Goal: Obtain resource: Obtain resource

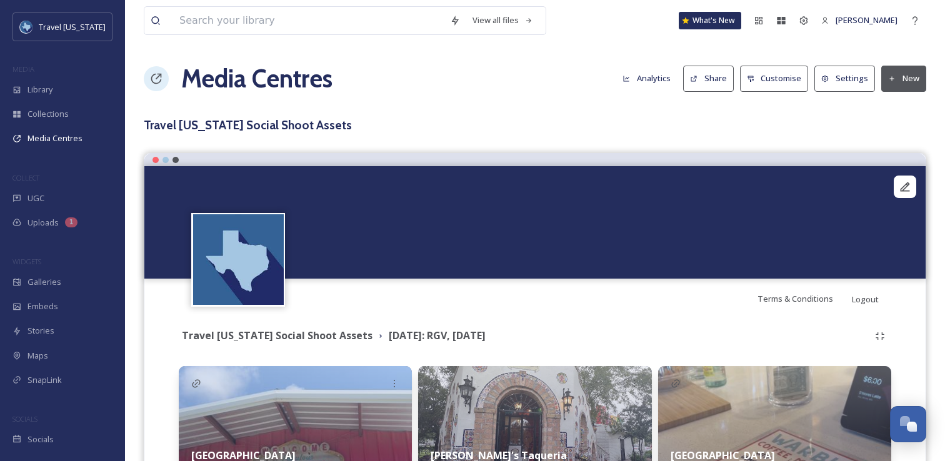
click at [727, 74] on button "Share" at bounding box center [708, 79] width 51 height 26
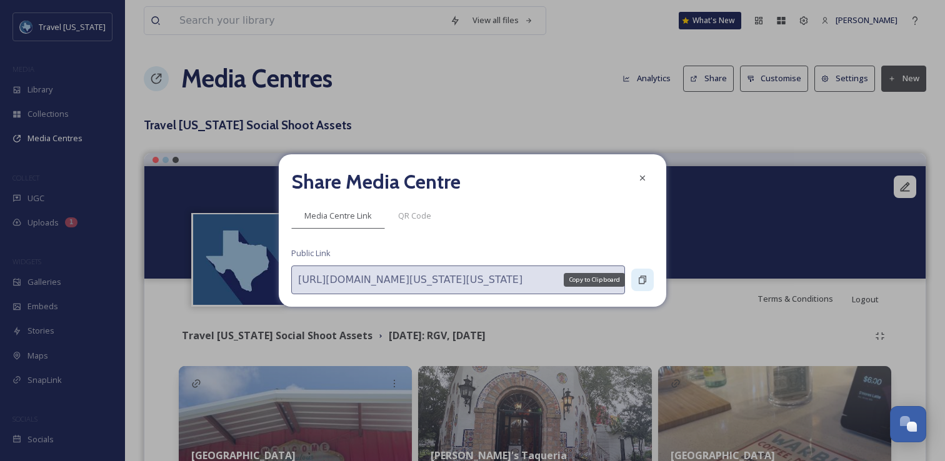
click at [643, 277] on icon at bounding box center [643, 280] width 10 height 10
click at [647, 277] on icon at bounding box center [643, 280] width 10 height 10
click at [638, 173] on icon at bounding box center [643, 178] width 10 height 10
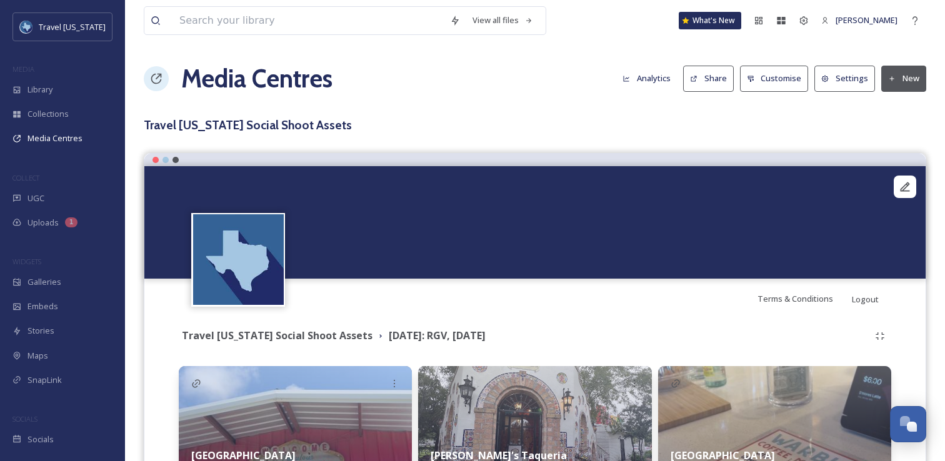
click at [715, 84] on button "Share" at bounding box center [708, 79] width 51 height 26
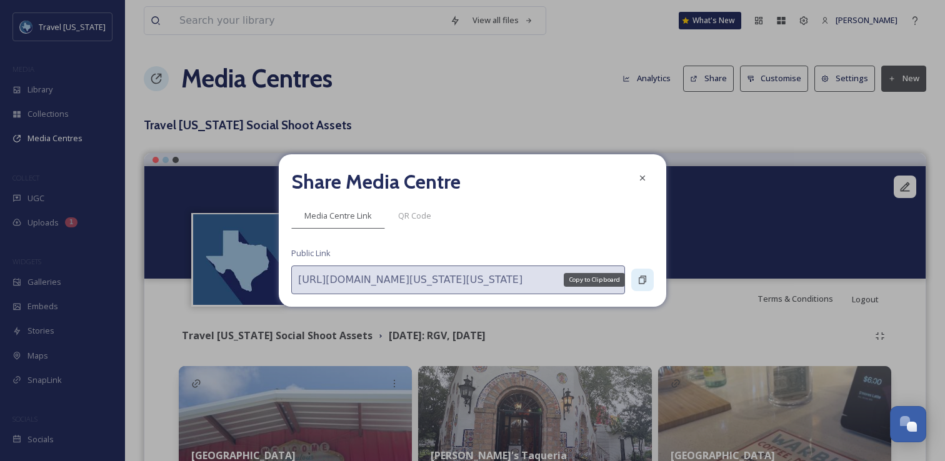
click at [649, 281] on div "Copy to Clipboard" at bounding box center [642, 280] width 23 height 23
click at [299, 167] on h2 "Share Media Centre" at bounding box center [375, 182] width 169 height 30
click at [652, 179] on div at bounding box center [642, 178] width 23 height 23
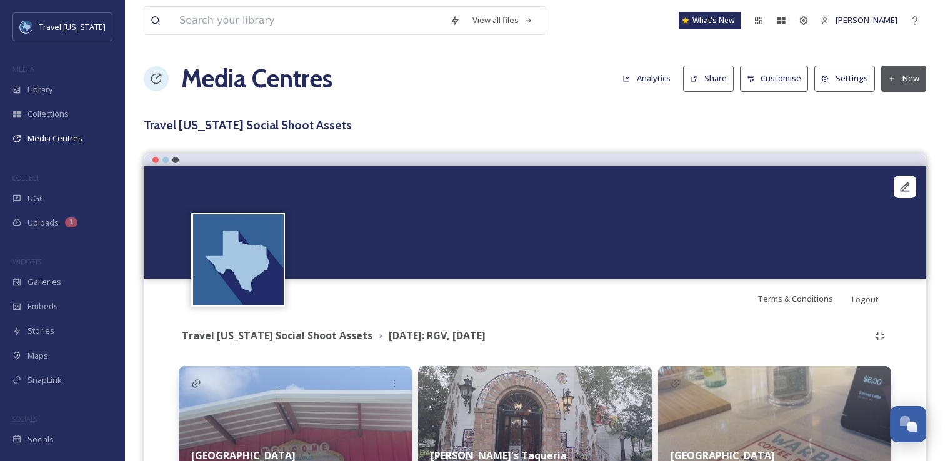
click at [854, 81] on button "Settings" at bounding box center [845, 79] width 61 height 26
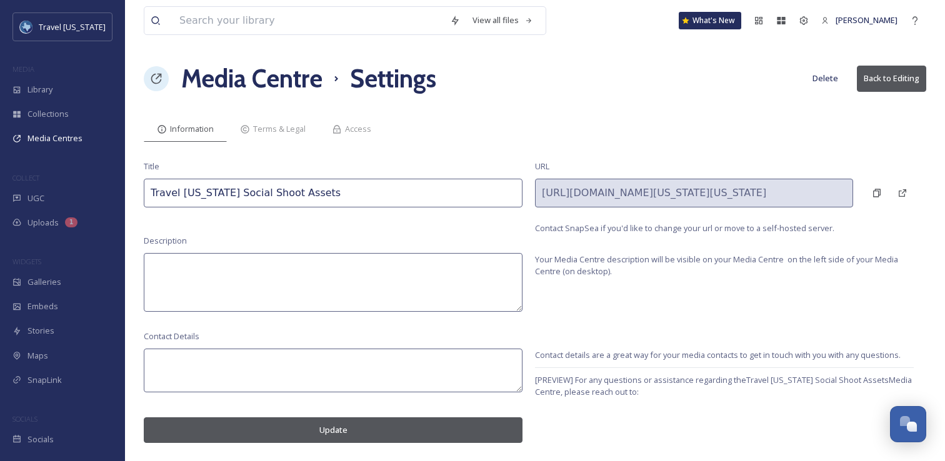
click at [622, 129] on div "Information Terms & Legal Access" at bounding box center [535, 129] width 783 height 26
click at [816, 81] on button "Delete" at bounding box center [826, 78] width 38 height 24
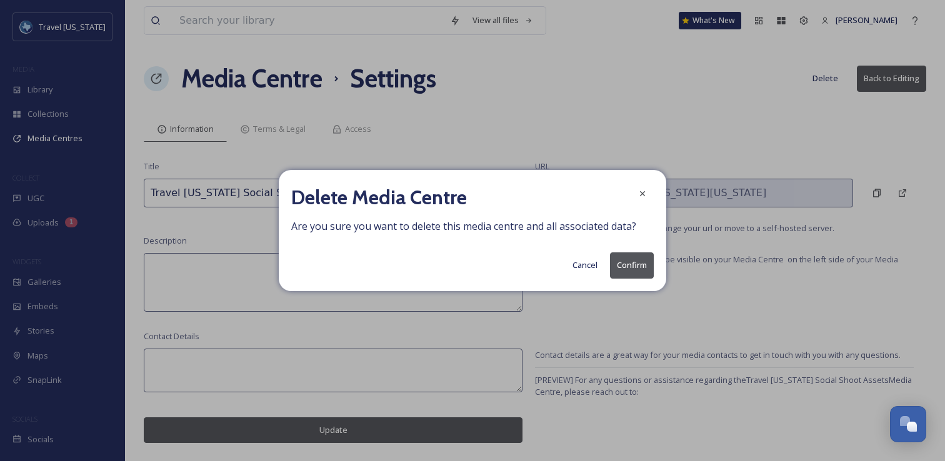
click at [583, 269] on button "Cancel" at bounding box center [585, 265] width 38 height 24
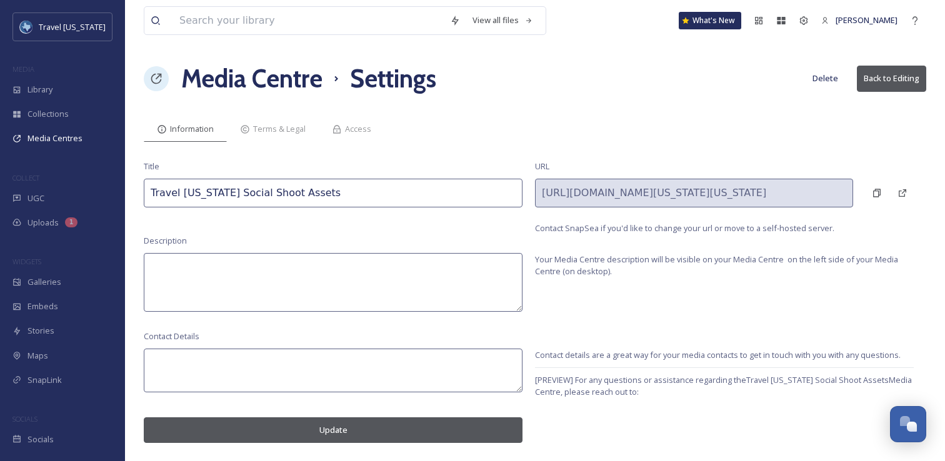
click at [896, 85] on button "Back to Editing" at bounding box center [891, 79] width 69 height 26
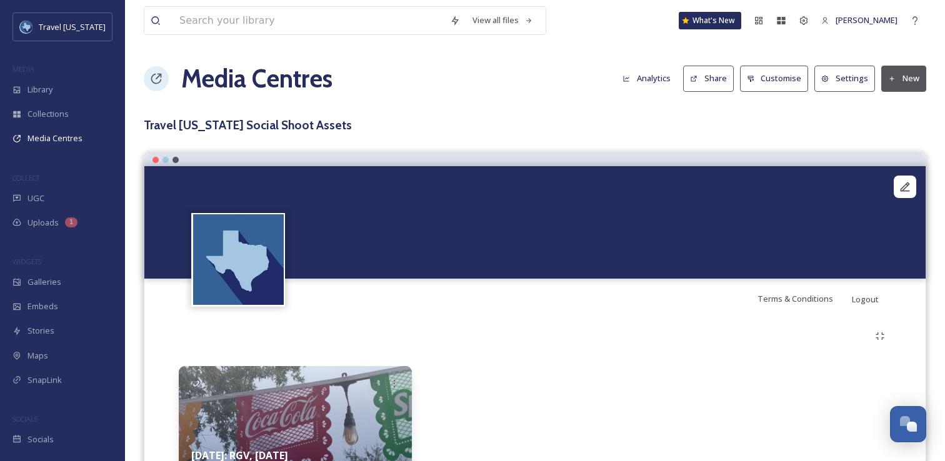
scroll to position [81, 0]
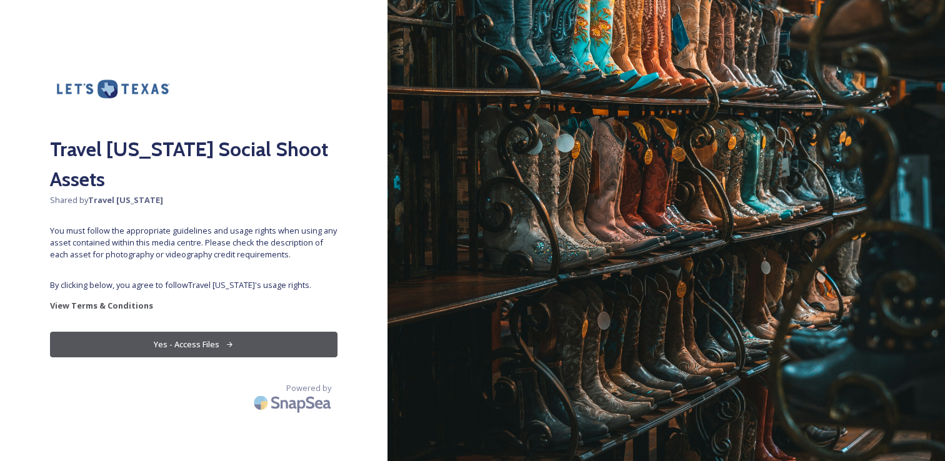
click at [168, 332] on button "Yes - Access Files" at bounding box center [194, 345] width 288 height 26
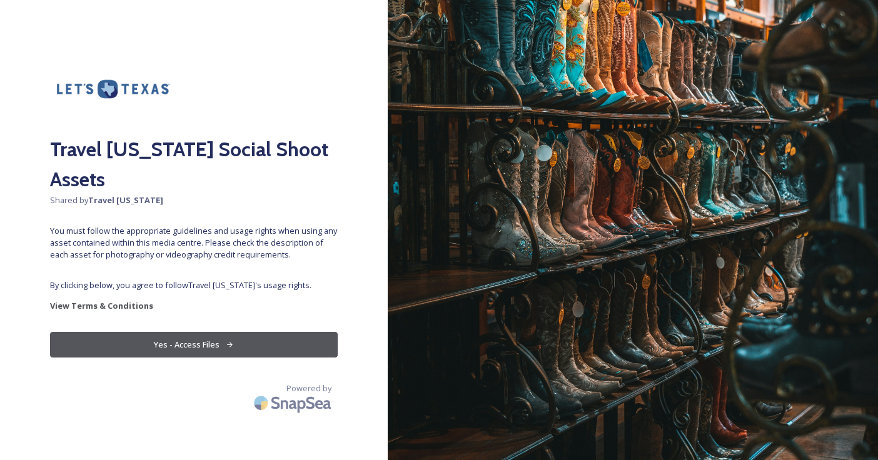
click at [190, 332] on button "Yes - Access Files" at bounding box center [194, 345] width 288 height 26
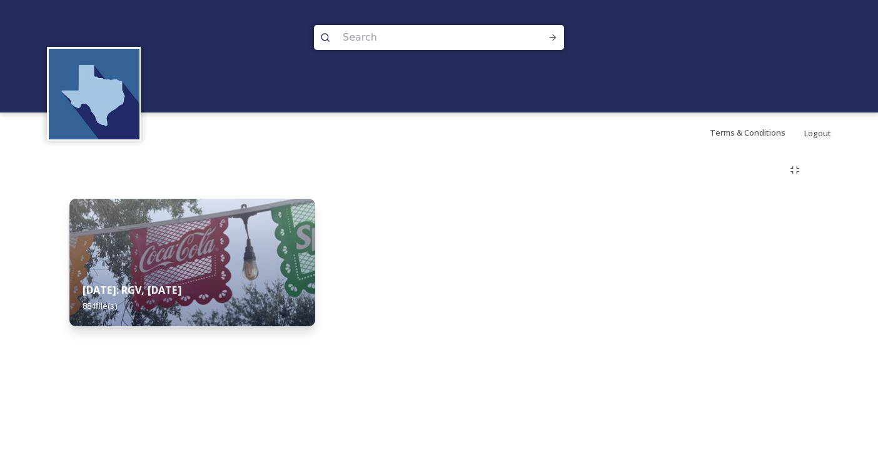
click at [201, 263] on img at bounding box center [191, 263] width 245 height 128
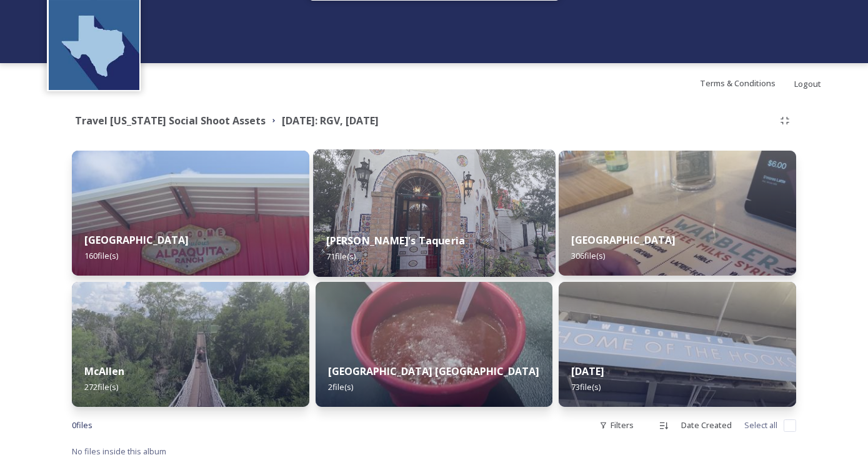
scroll to position [54, 0]
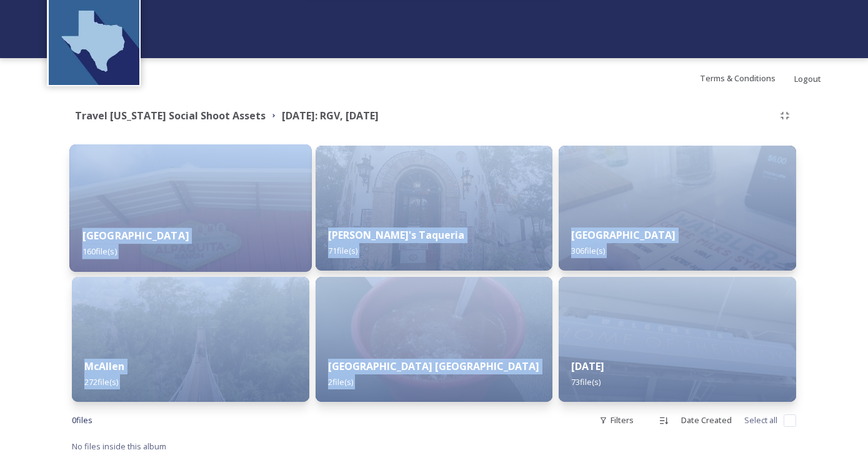
drag, startPoint x: 693, startPoint y: 321, endPoint x: 129, endPoint y: 189, distance: 578.6
click at [129, 189] on div "Shared by: Travel Texas Travel Texas Social Shoot Assets August 2025: RGV, Corp…" at bounding box center [434, 279] width 868 height 362
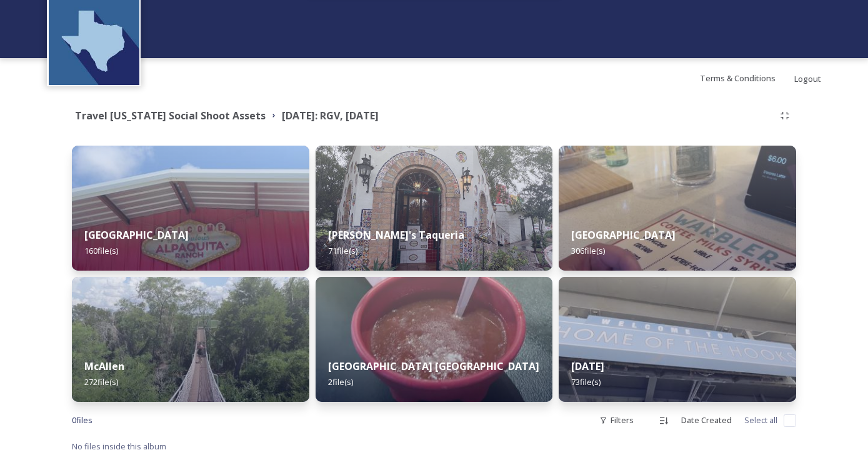
click at [827, 241] on div "Shared by: Travel Texas Travel Texas Social Shoot Assets August 2025: RGV, Corp…" at bounding box center [434, 279] width 868 height 362
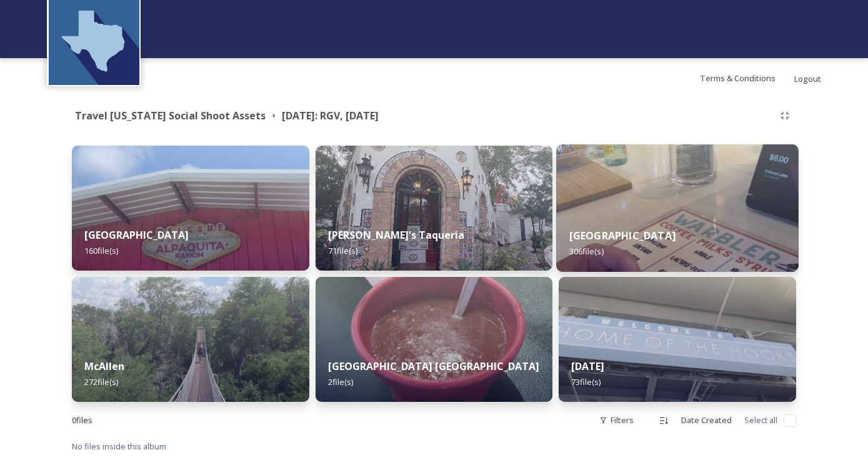
click at [659, 231] on div "Brownsville 306 file(s)" at bounding box center [678, 243] width 242 height 57
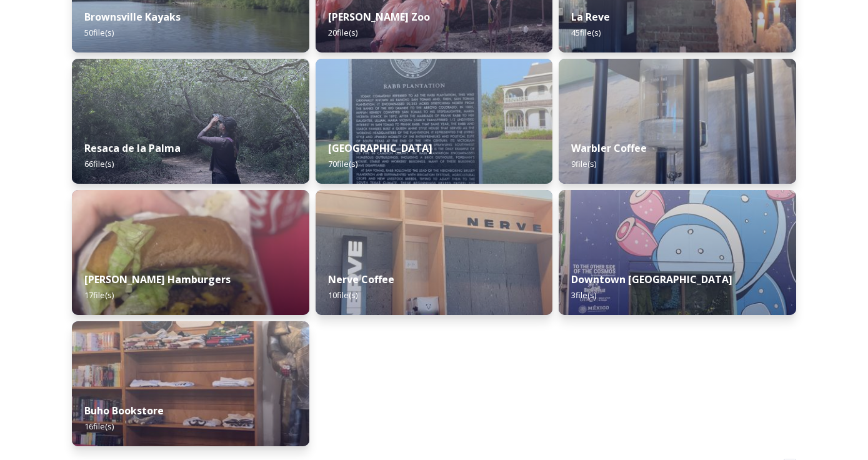
scroll to position [272, 0]
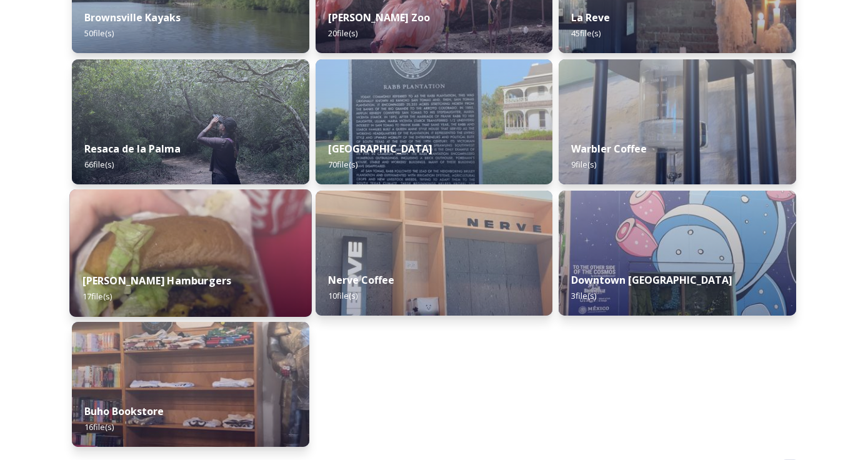
click at [175, 261] on div "Rutledge Hamburgers 17 file(s)" at bounding box center [190, 288] width 242 height 57
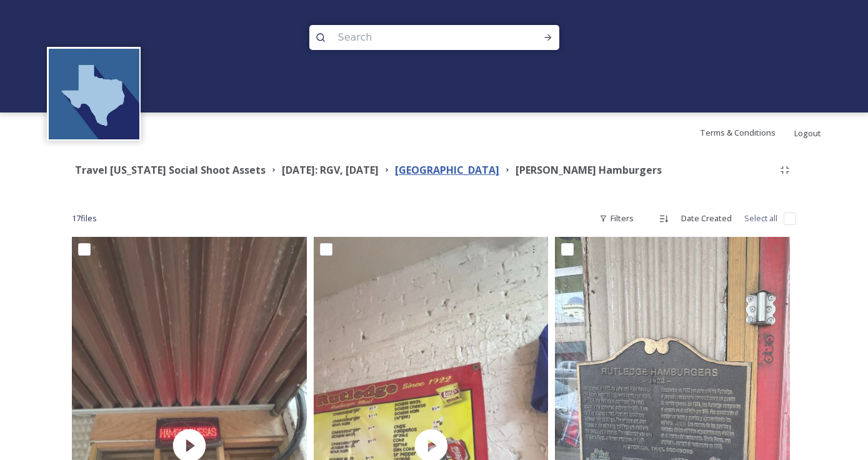
click at [475, 168] on strong "Brownsville" at bounding box center [447, 170] width 104 height 14
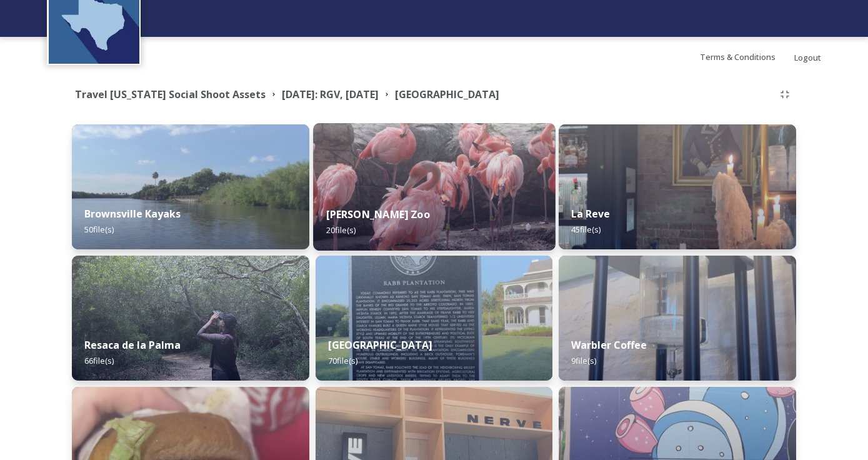
scroll to position [293, 0]
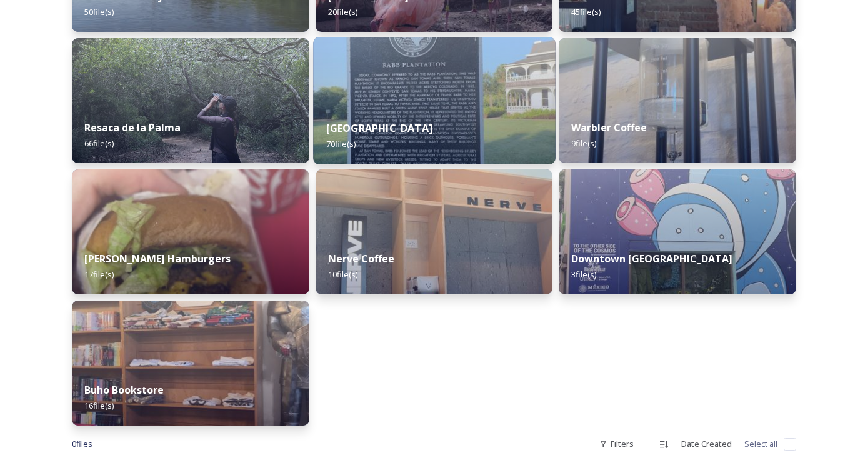
click at [398, 112] on div "Sabal Palm Sanctuary 70 file(s)" at bounding box center [434, 136] width 242 height 57
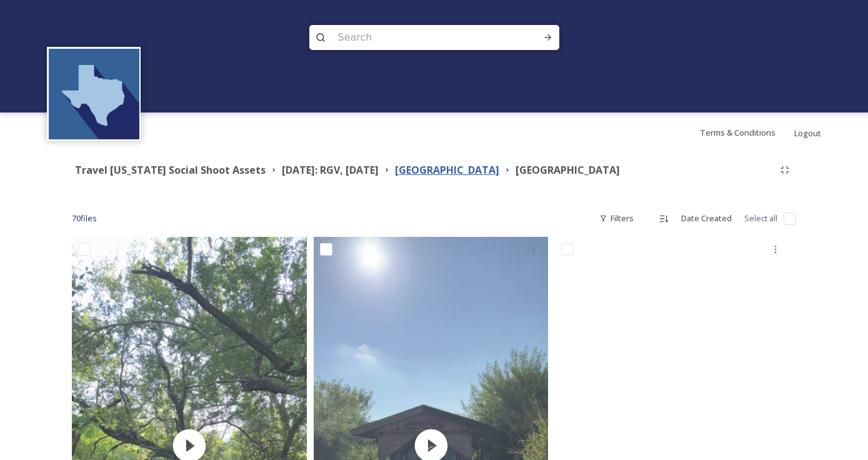
click at [461, 166] on strong "[GEOGRAPHIC_DATA]" at bounding box center [447, 170] width 104 height 14
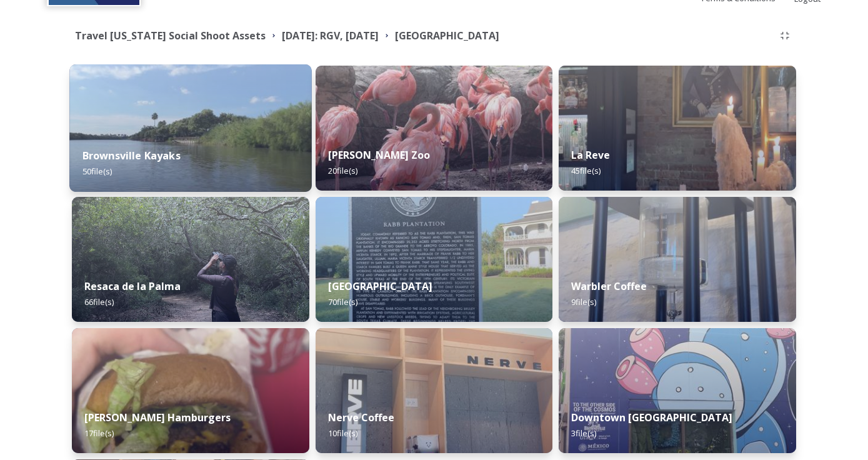
scroll to position [136, 0]
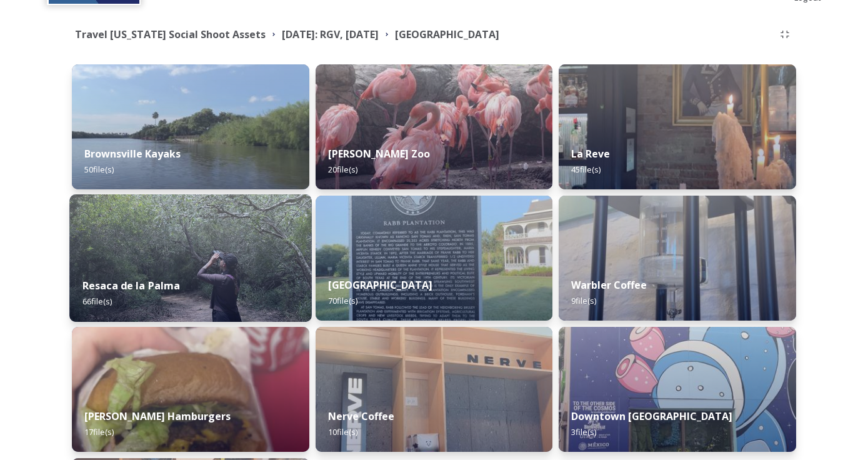
click at [164, 269] on div "Resaca de la Palma 66 file(s)" at bounding box center [190, 293] width 242 height 57
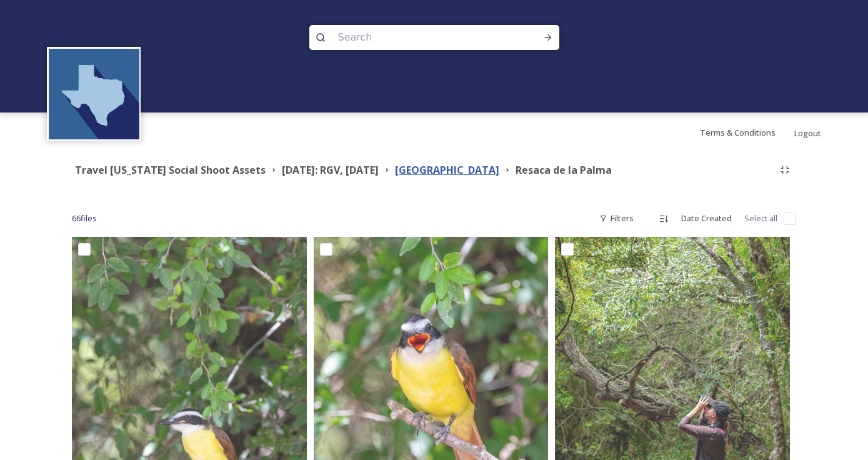
click at [451, 175] on strong "[GEOGRAPHIC_DATA]" at bounding box center [447, 170] width 104 height 14
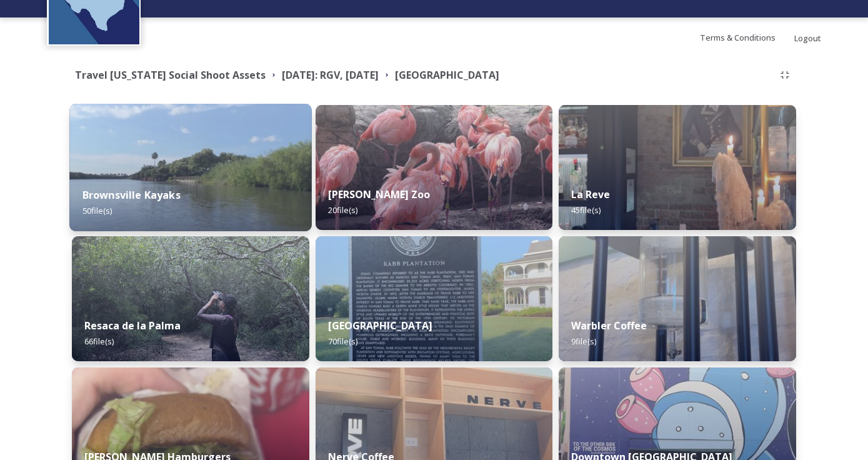
scroll to position [96, 0]
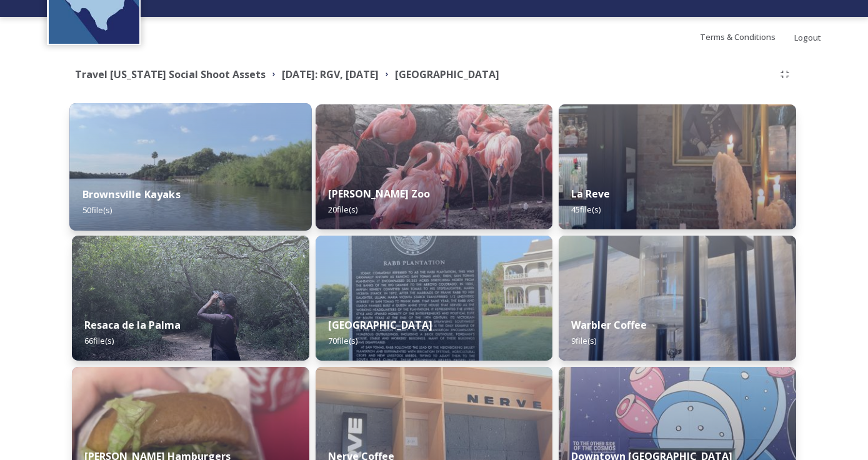
click at [203, 177] on div "Brownsville Kayaks 50 file(s)" at bounding box center [190, 202] width 242 height 57
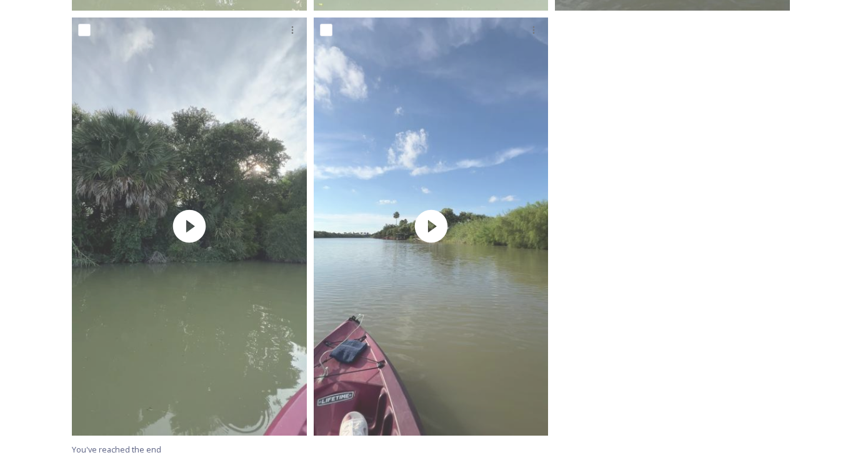
scroll to position [7019, 0]
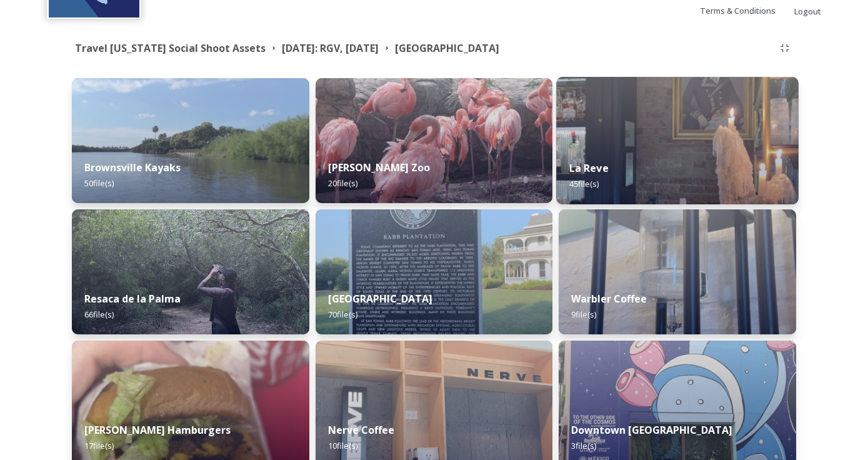
scroll to position [113, 0]
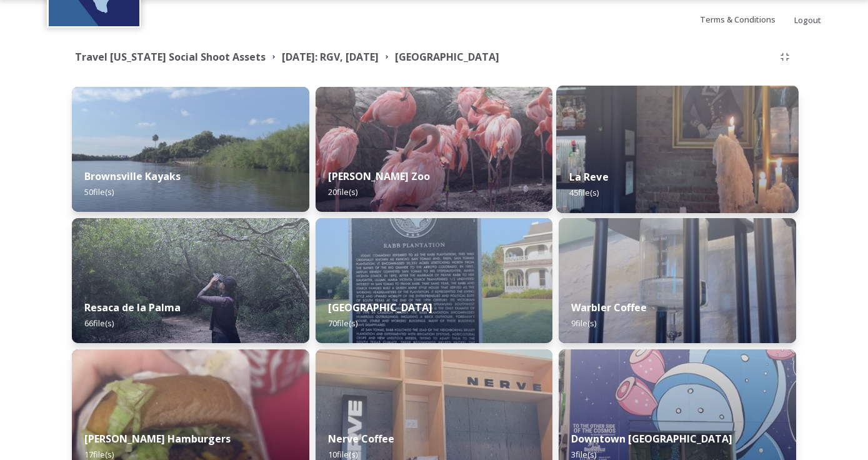
click at [718, 140] on img at bounding box center [678, 150] width 242 height 128
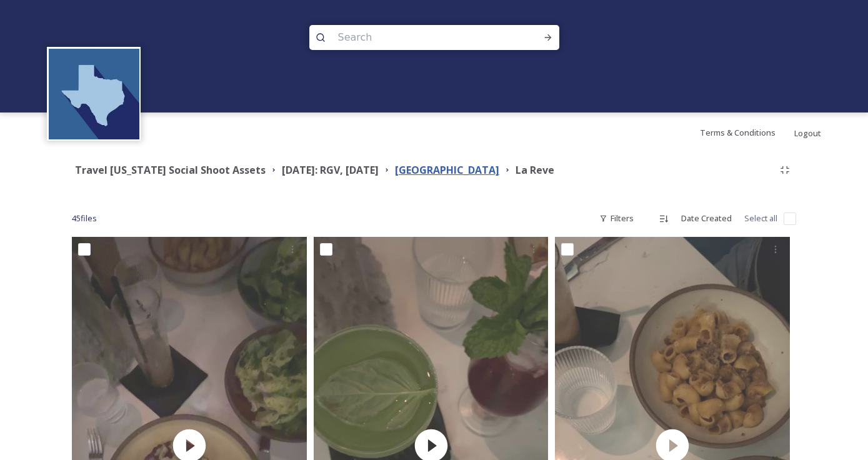
click at [463, 168] on strong "[GEOGRAPHIC_DATA]" at bounding box center [447, 170] width 104 height 14
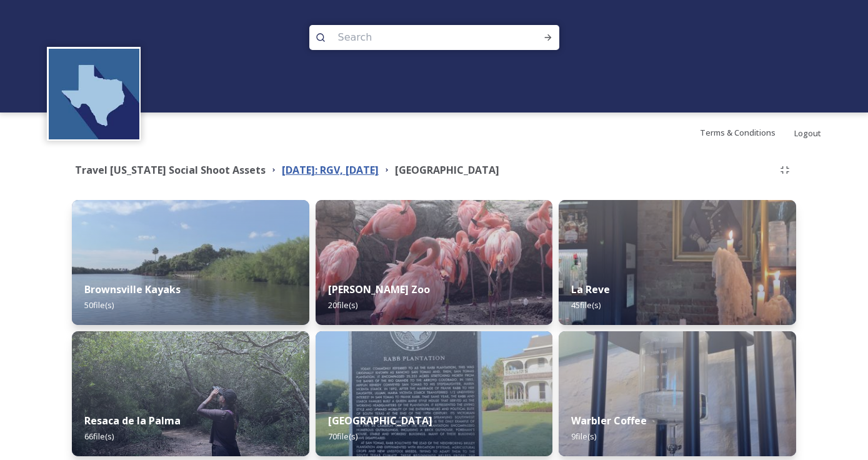
click at [334, 164] on strong "[DATE]: RGV, [DATE]" at bounding box center [330, 170] width 97 height 14
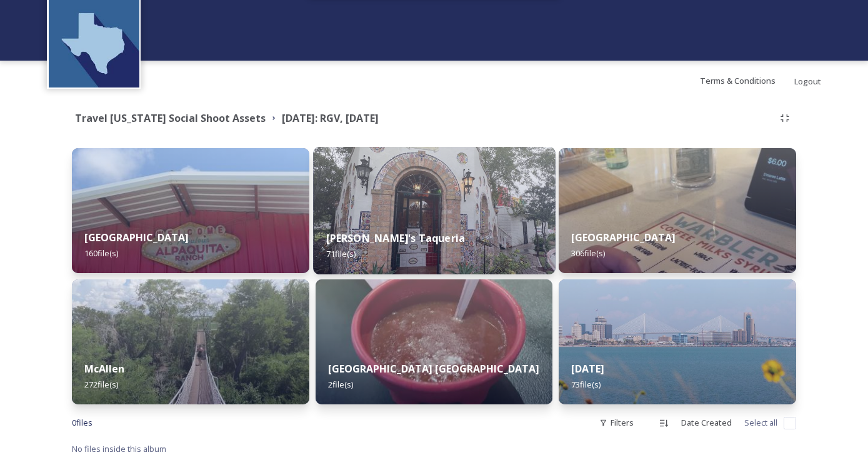
scroll to position [54, 0]
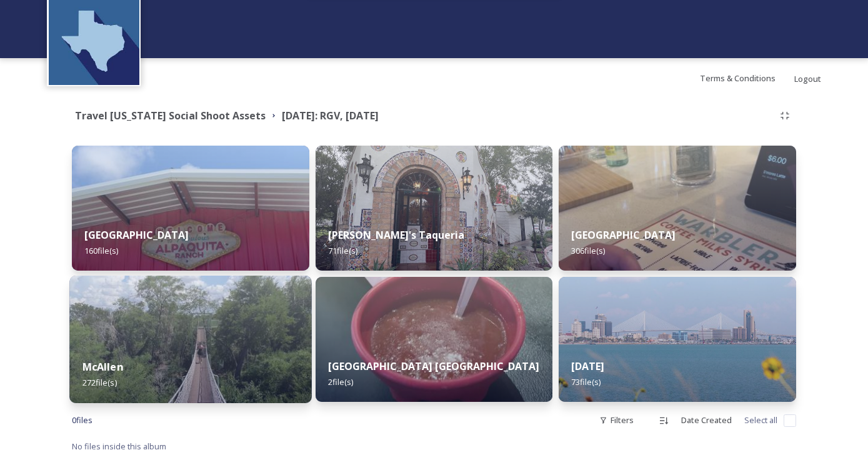
click at [223, 329] on img at bounding box center [190, 340] width 242 height 128
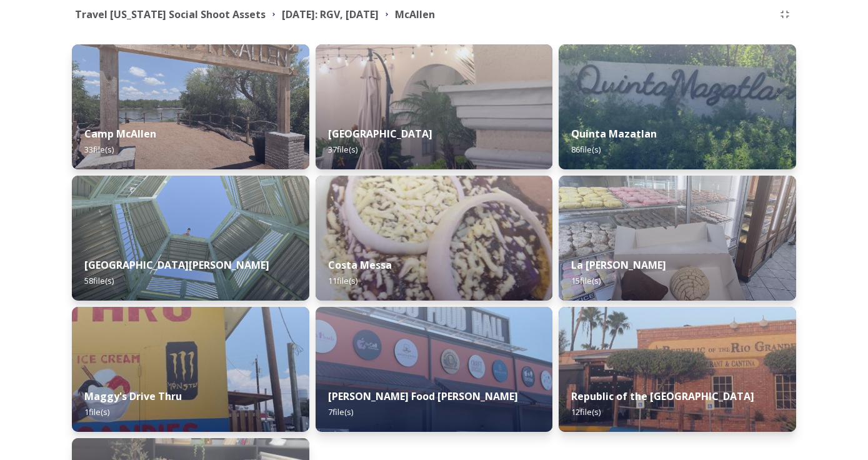
scroll to position [163, 0]
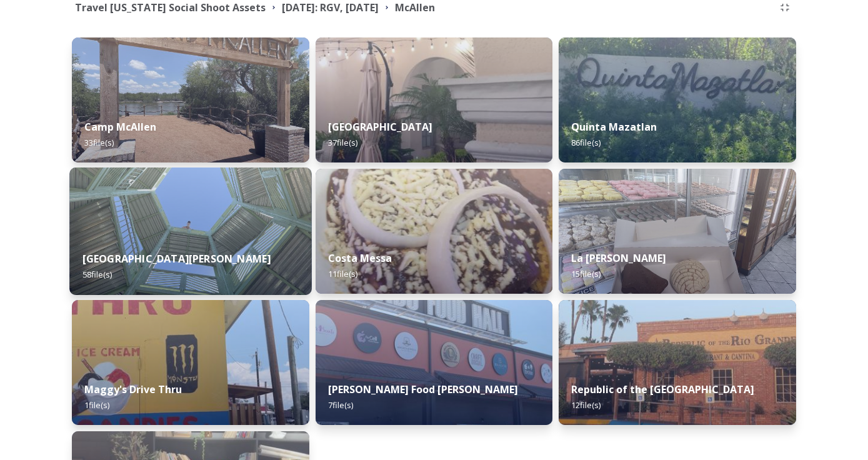
click at [185, 234] on img at bounding box center [190, 232] width 242 height 128
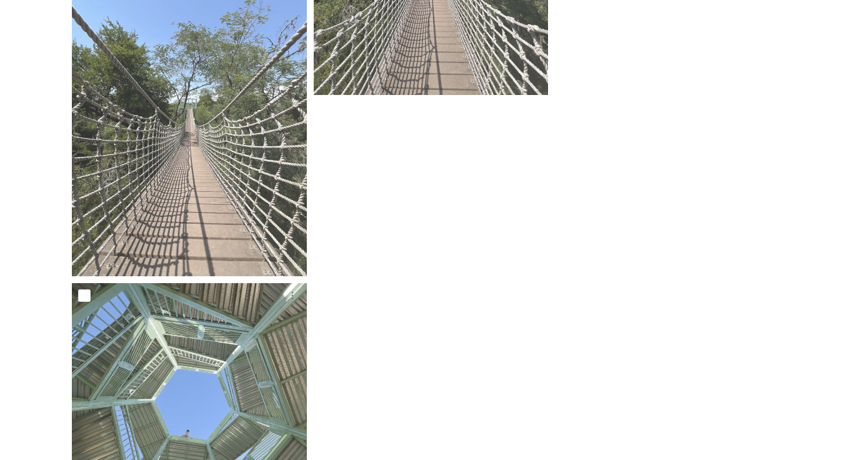
scroll to position [6997, 0]
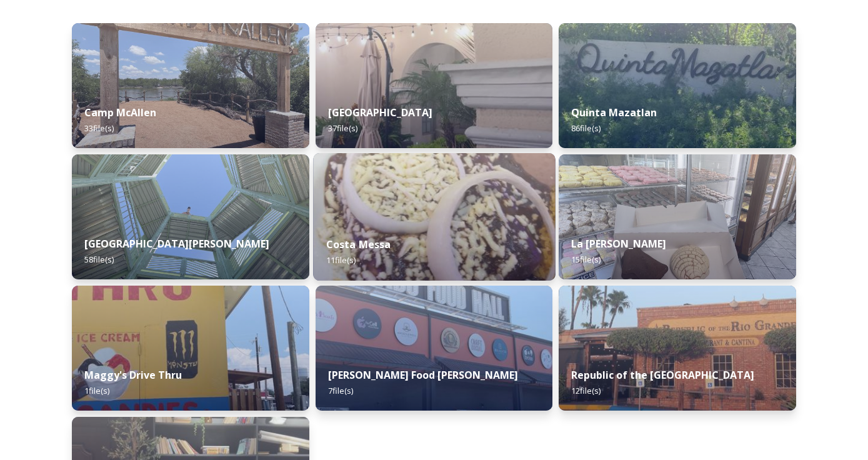
scroll to position [169, 0]
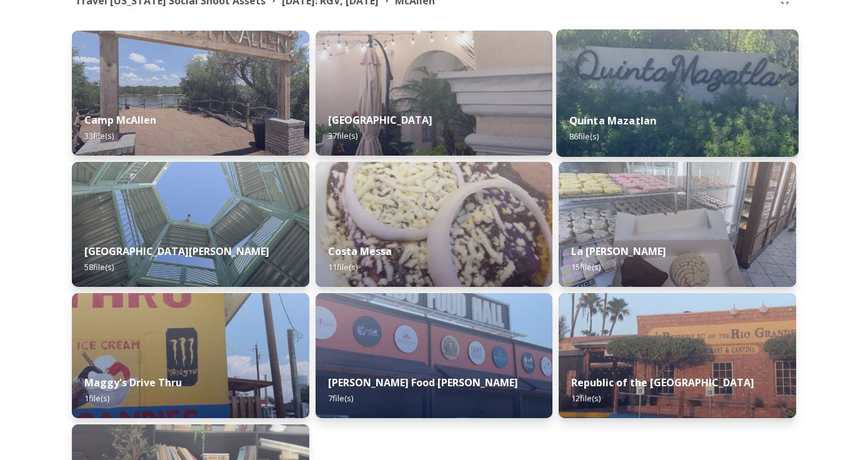
click at [701, 114] on div "Quinta Mazatlan 86 file(s)" at bounding box center [678, 128] width 242 height 57
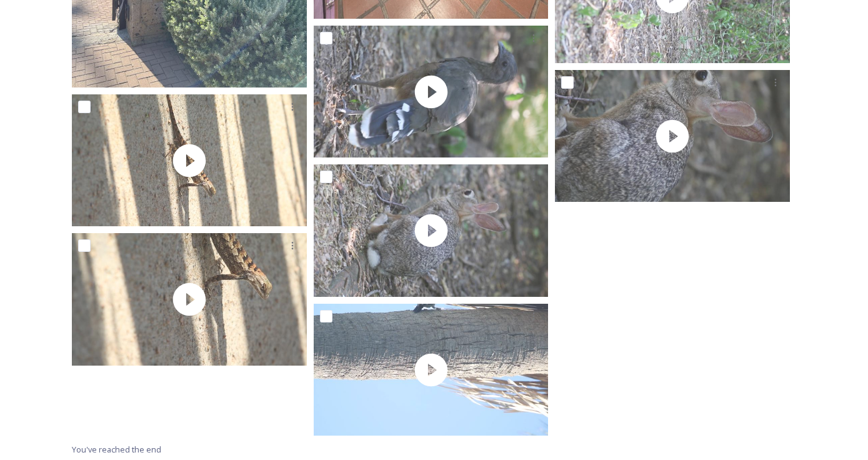
scroll to position [10778, 0]
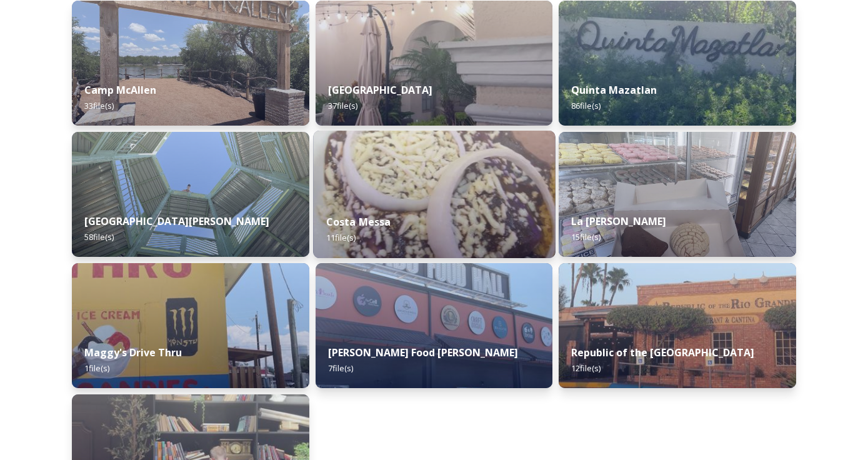
scroll to position [255, 0]
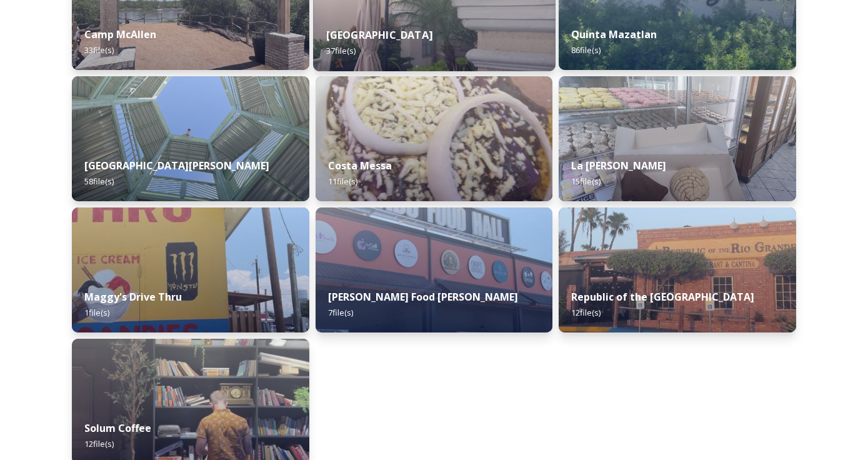
click at [425, 31] on div "Casa del Palmas 37 file(s)" at bounding box center [434, 42] width 242 height 57
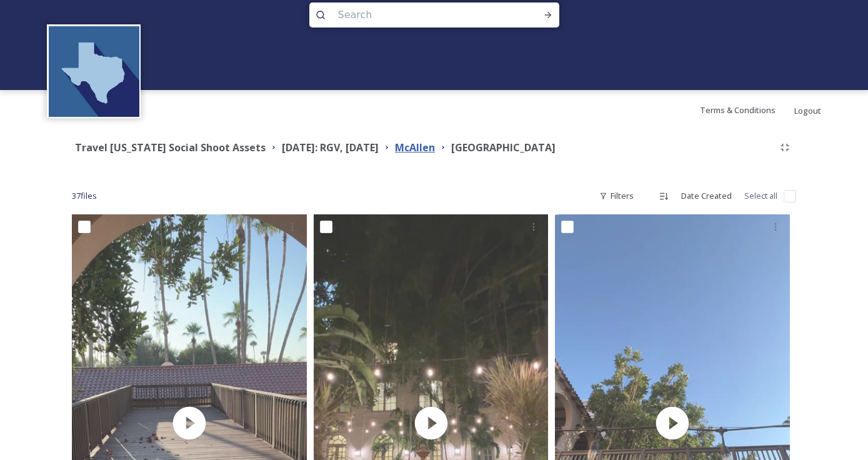
scroll to position [22, 0]
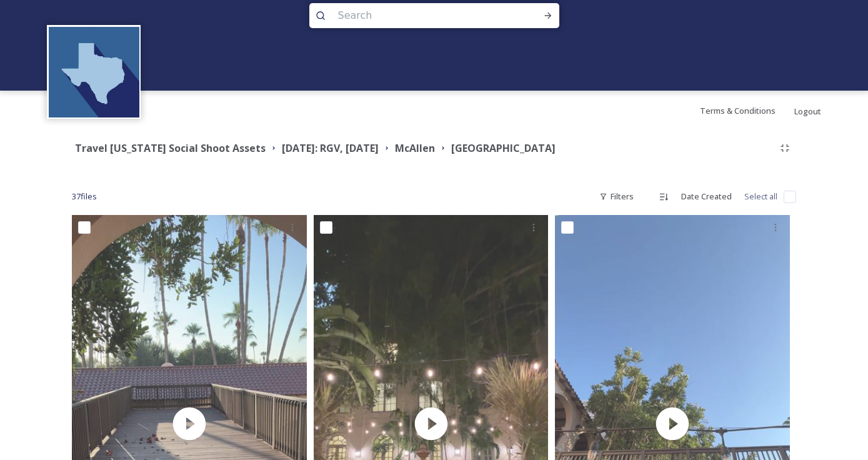
click at [448, 146] on icon at bounding box center [443, 148] width 10 height 10
click at [435, 151] on strong "McAllen" at bounding box center [415, 148] width 40 height 14
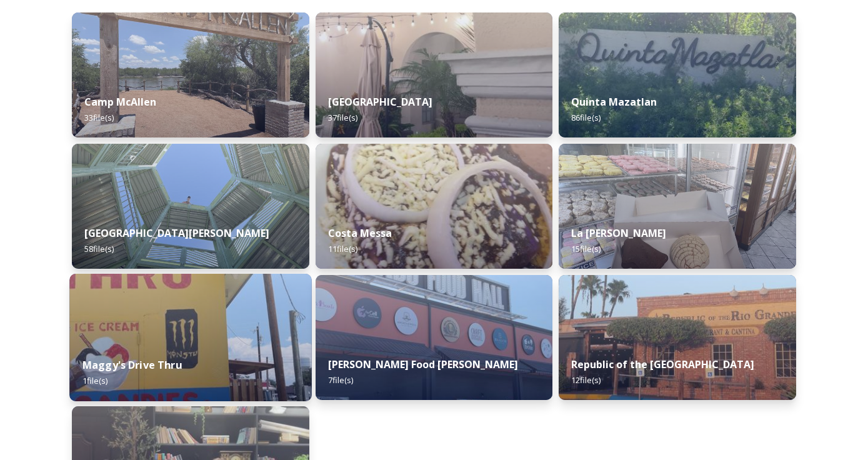
scroll to position [25, 0]
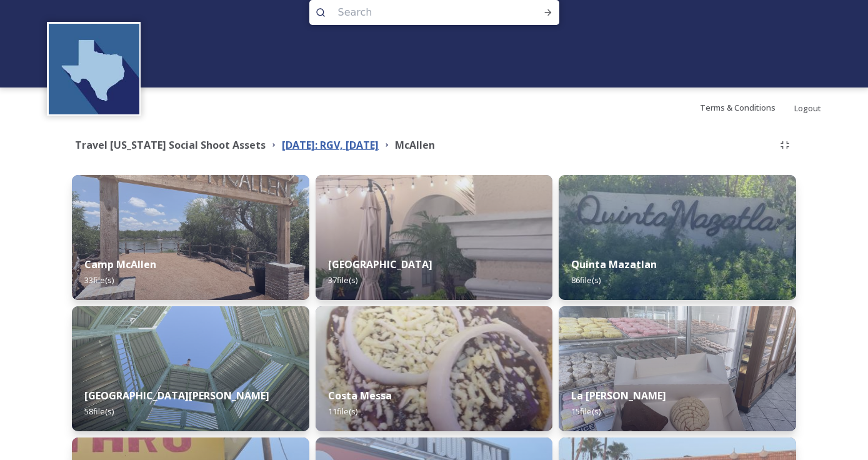
click at [337, 148] on strong "[DATE]: RGV, [DATE]" at bounding box center [330, 145] width 97 height 14
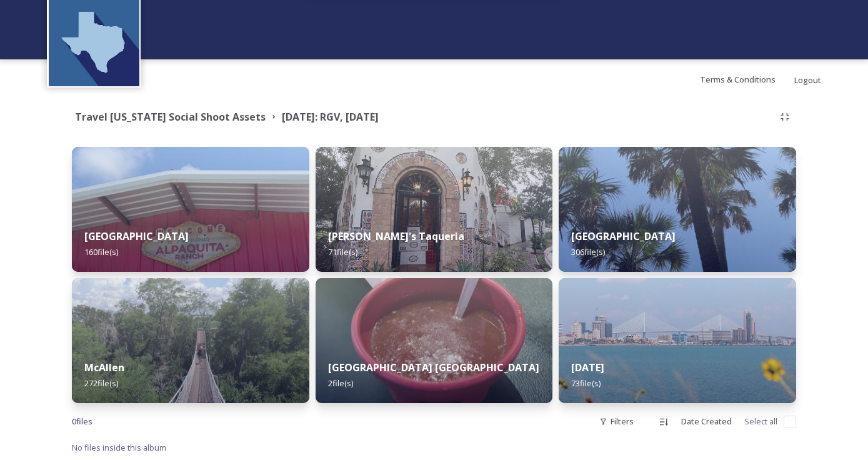
scroll to position [54, 0]
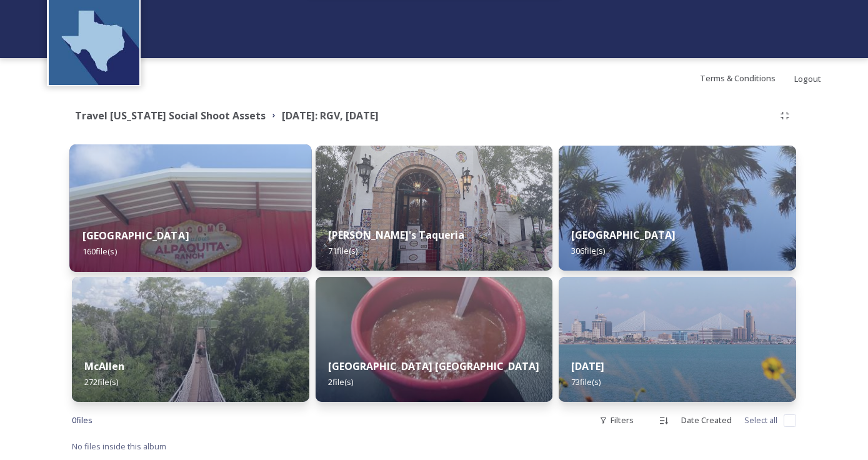
click at [186, 208] on img at bounding box center [190, 208] width 242 height 128
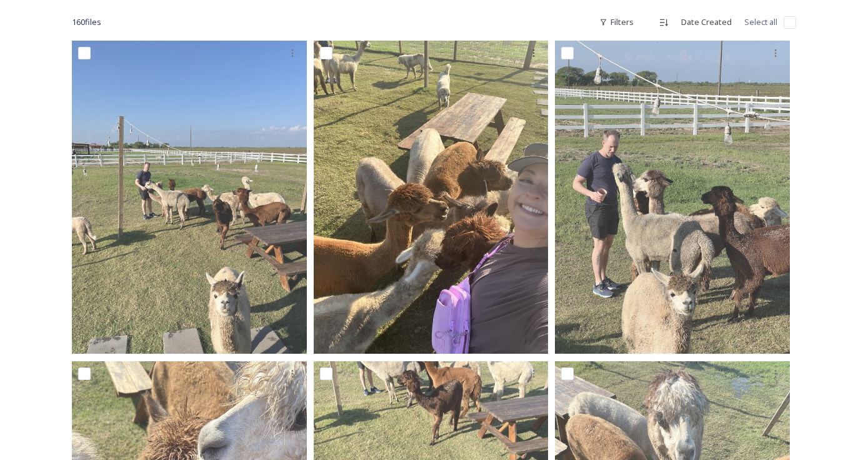
scroll to position [145, 0]
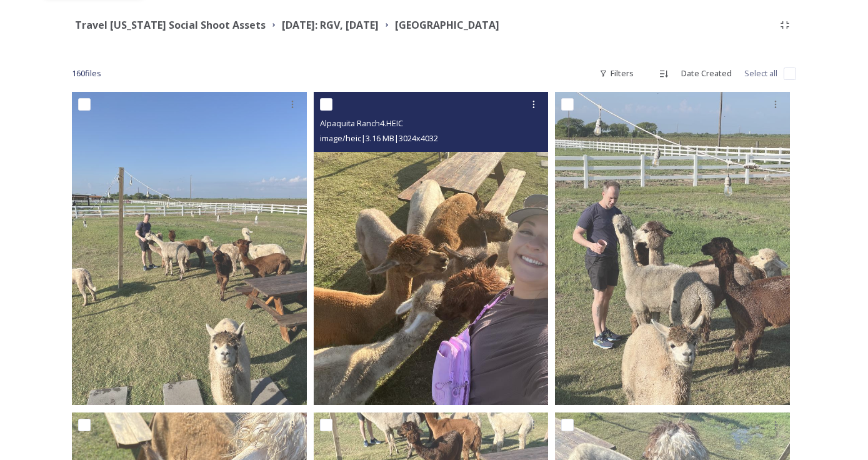
click at [327, 106] on input "checkbox" at bounding box center [326, 104] width 13 height 13
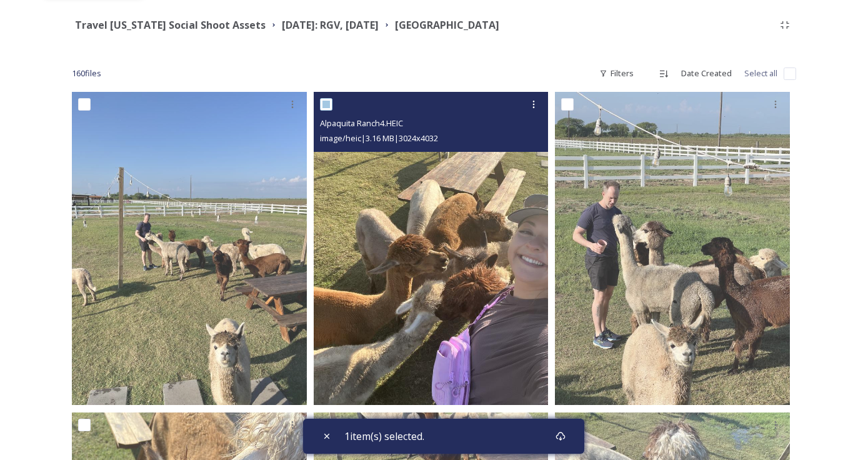
click at [327, 106] on input "checkbox" at bounding box center [326, 104] width 13 height 13
checkbox input "false"
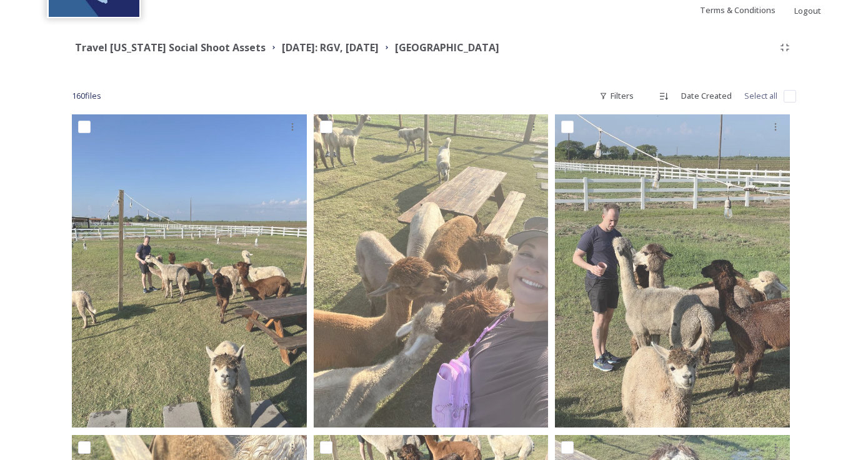
scroll to position [127, 0]
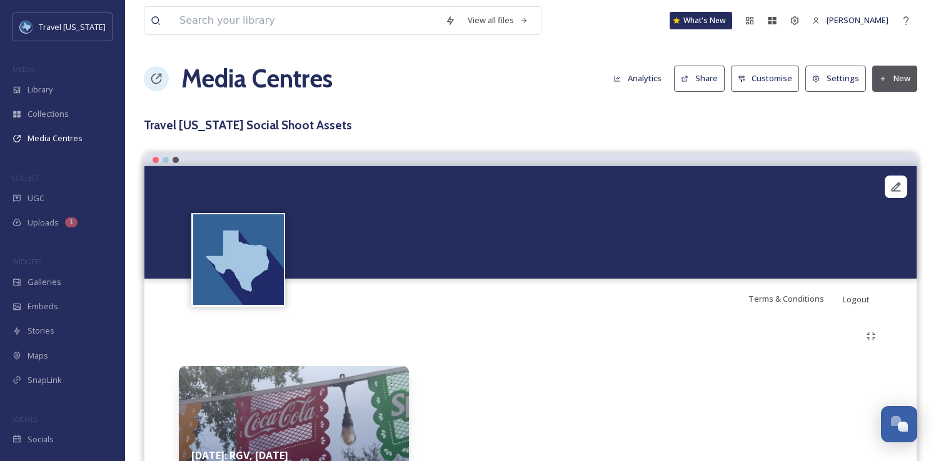
scroll to position [81, 0]
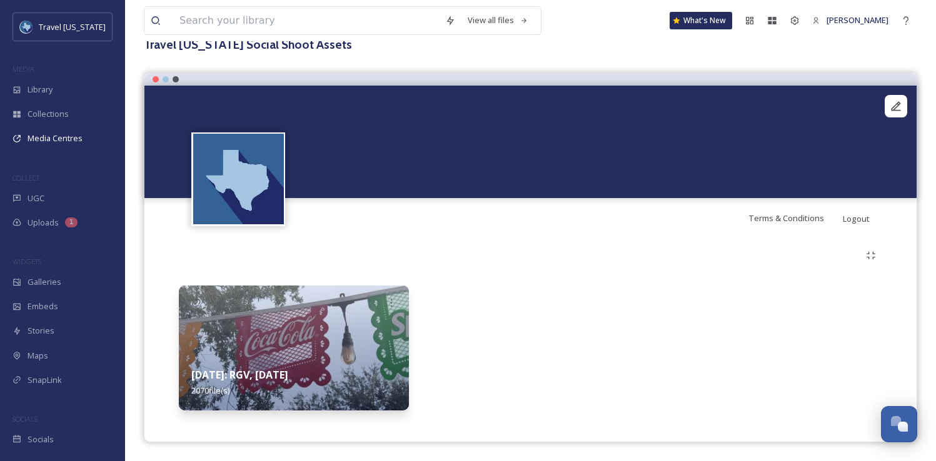
click at [327, 339] on img at bounding box center [294, 348] width 230 height 125
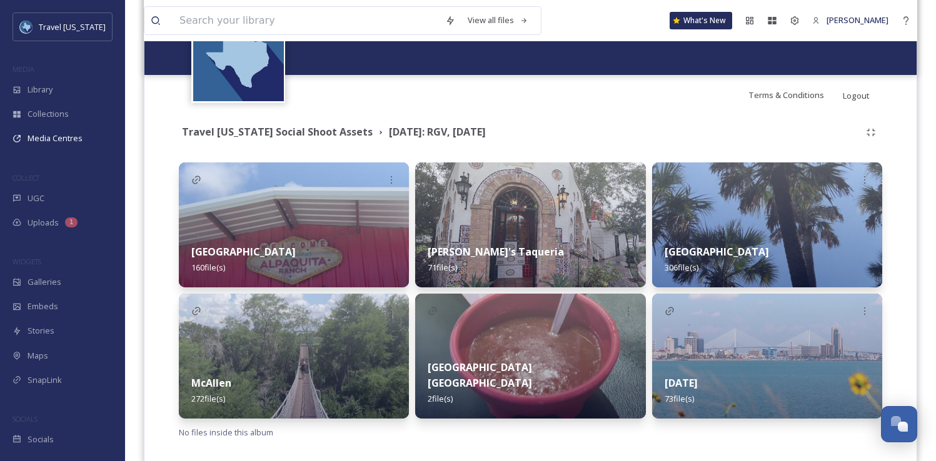
scroll to position [227, 0]
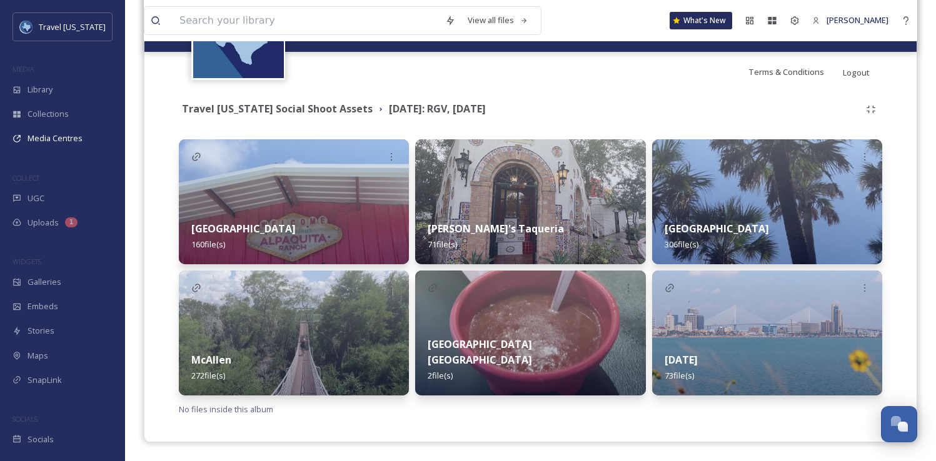
click at [278, 182] on img at bounding box center [294, 201] width 230 height 125
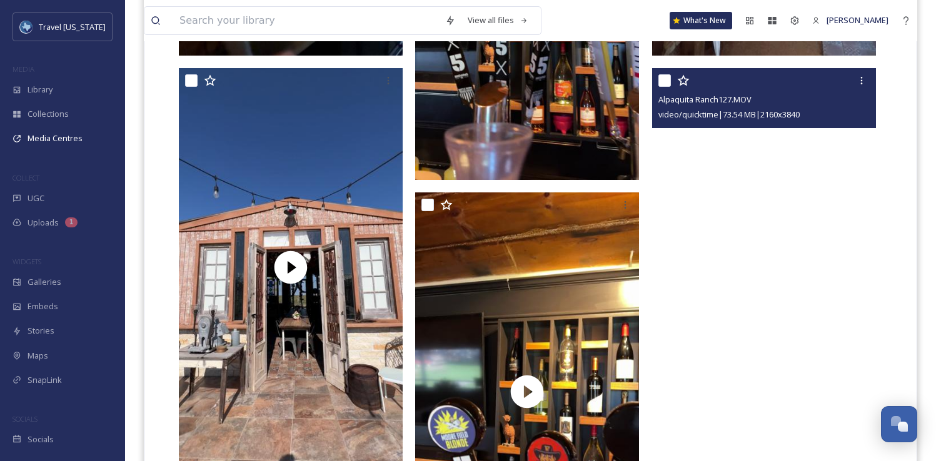
scroll to position [13972, 0]
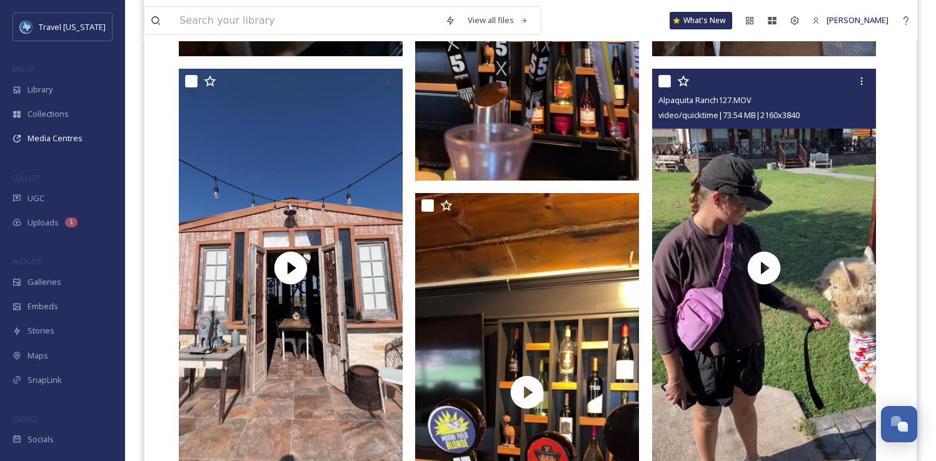
click at [660, 79] on input "checkbox" at bounding box center [664, 81] width 13 height 13
checkbox input "true"
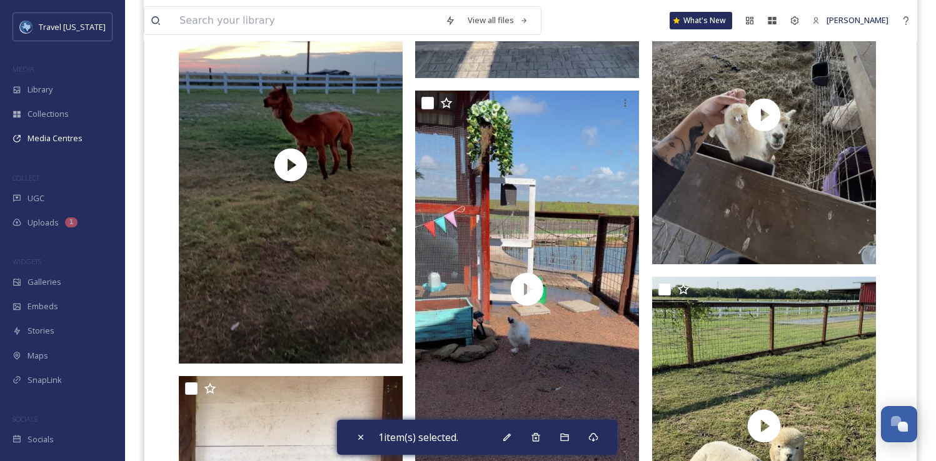
scroll to position [15910, 0]
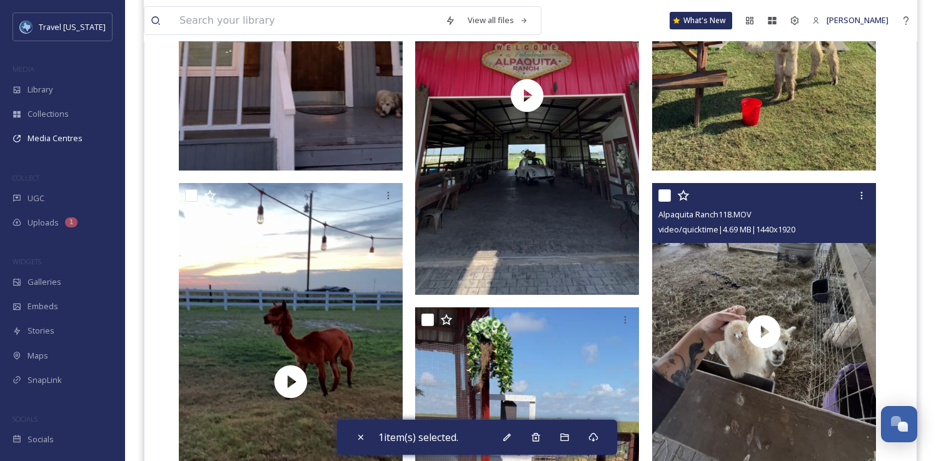
click at [662, 196] on input "checkbox" at bounding box center [664, 195] width 13 height 13
checkbox input "true"
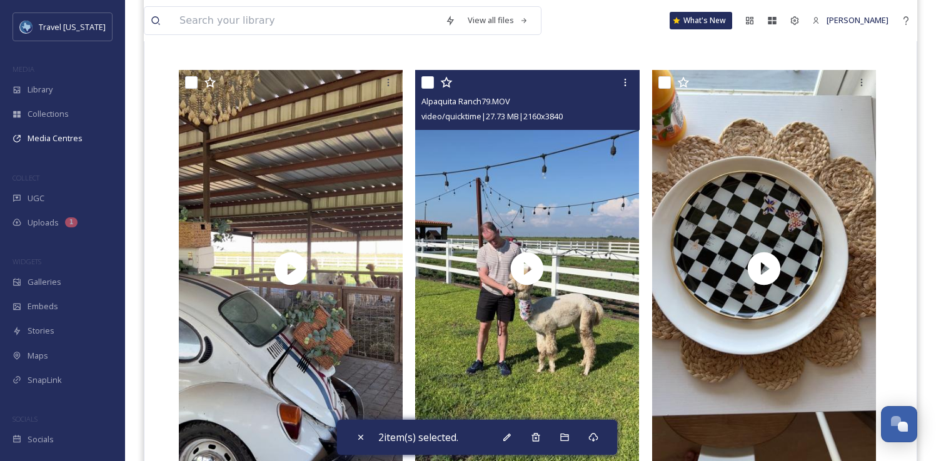
scroll to position [128, 0]
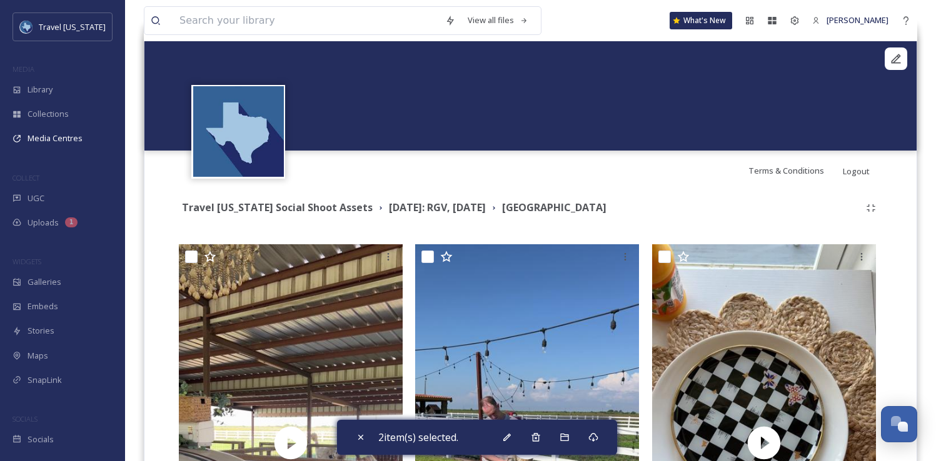
click at [742, 202] on div "Travel Texas Social Shoot Assets August 2025: RGV, Corpus Christi Alpaquita Ran…" at bounding box center [519, 208] width 681 height 16
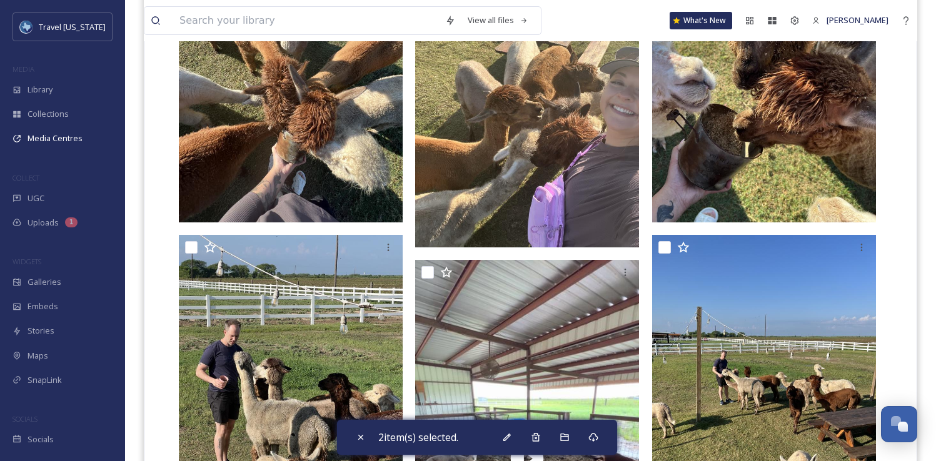
scroll to position [9887, 0]
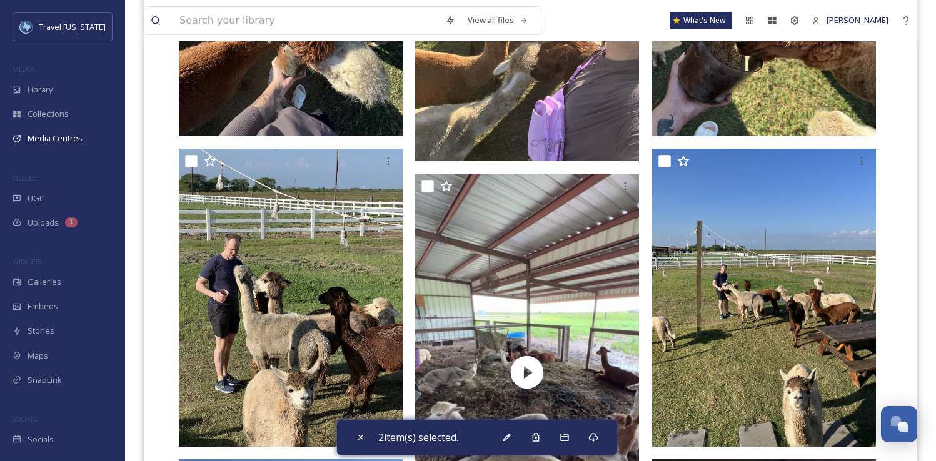
checkbox input "true"
click at [541, 438] on icon at bounding box center [536, 438] width 10 height 10
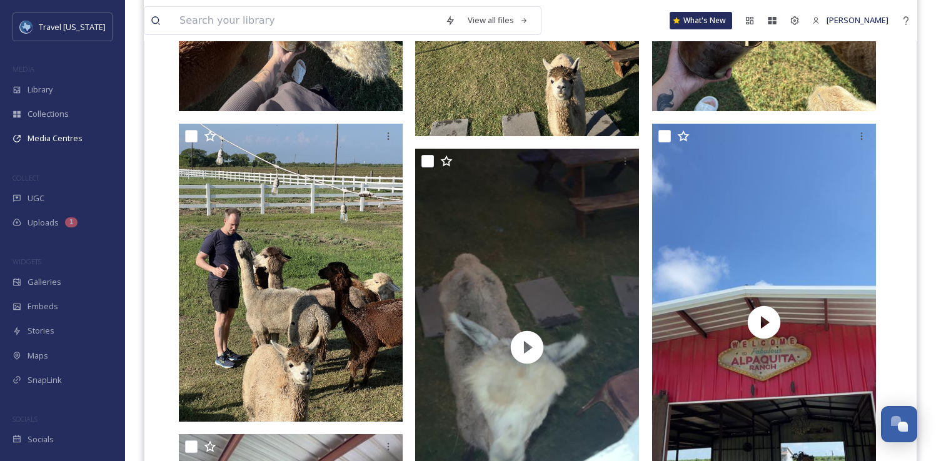
scroll to position [10091, 0]
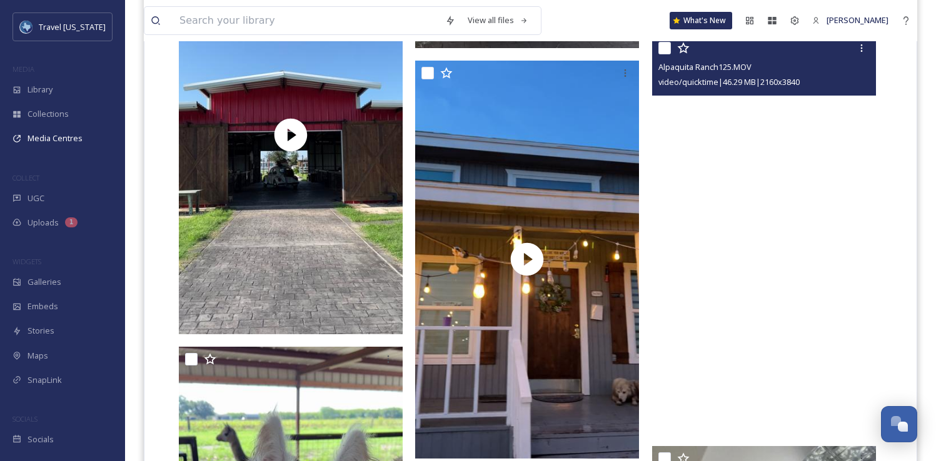
scroll to position [14923, 0]
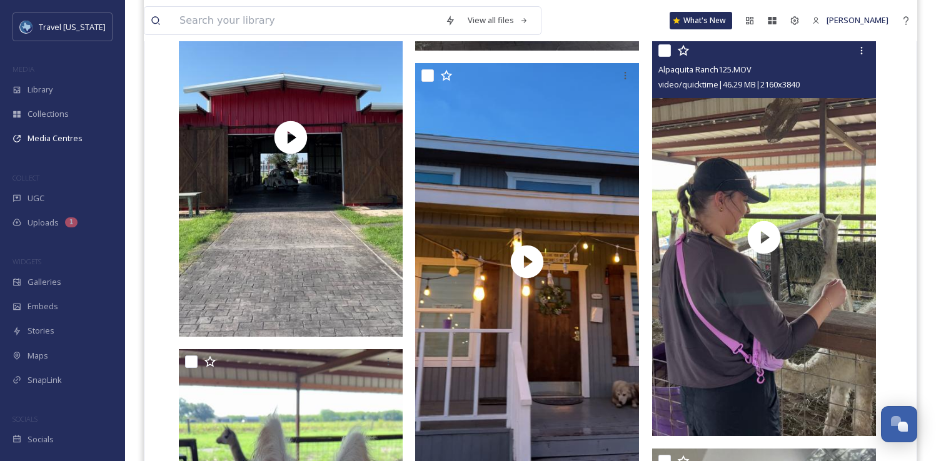
click at [661, 53] on input "checkbox" at bounding box center [664, 50] width 13 height 13
checkbox input "true"
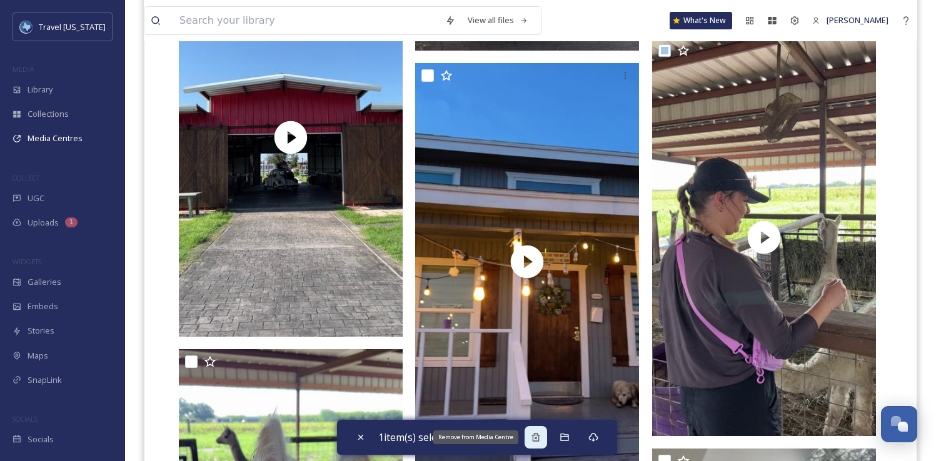
click at [534, 436] on icon at bounding box center [536, 438] width 10 height 10
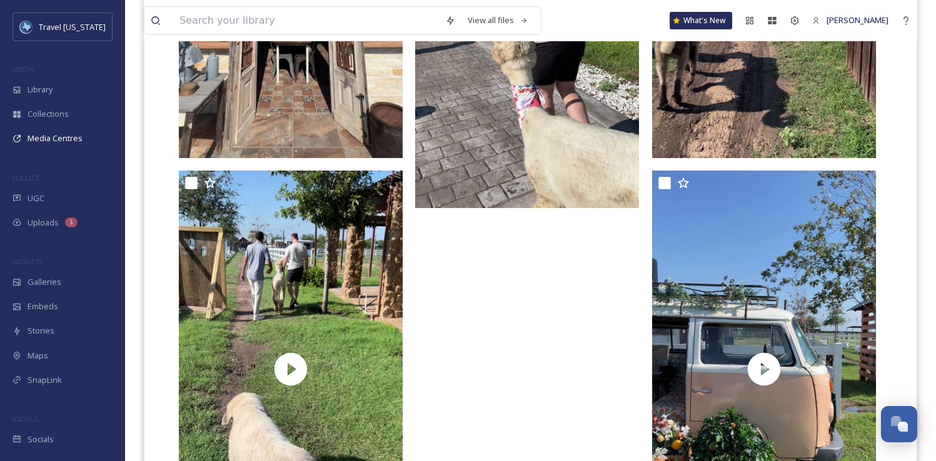
scroll to position [20013, 0]
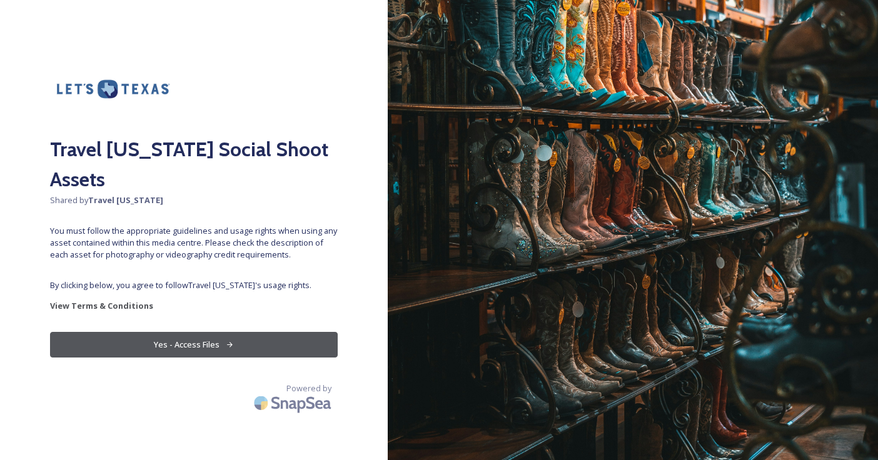
click at [174, 332] on button "Yes - Access Files" at bounding box center [194, 345] width 288 height 26
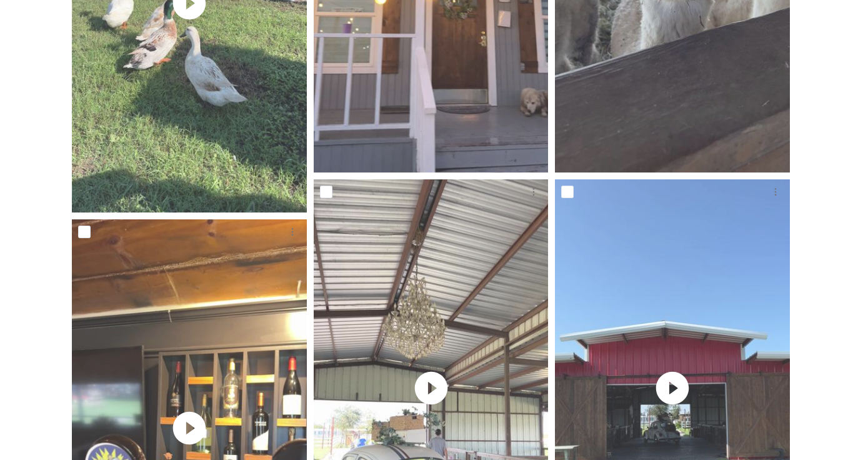
scroll to position [16257, 0]
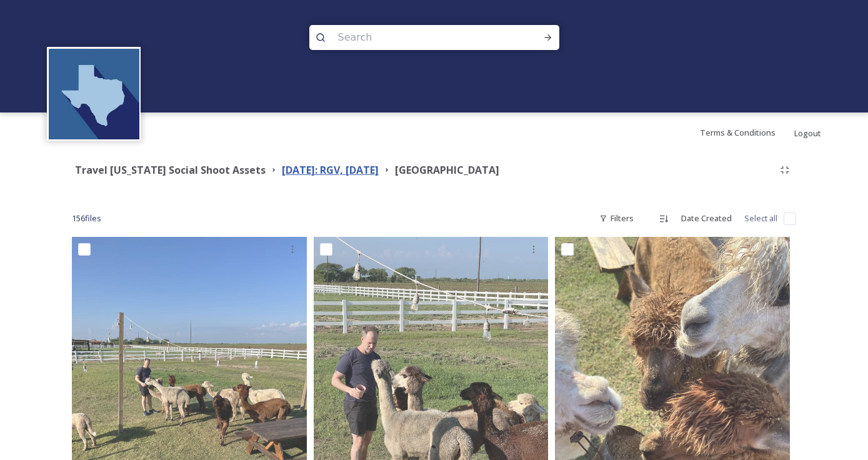
click at [351, 167] on strong "[DATE]: RGV, [DATE]" at bounding box center [330, 170] width 97 height 14
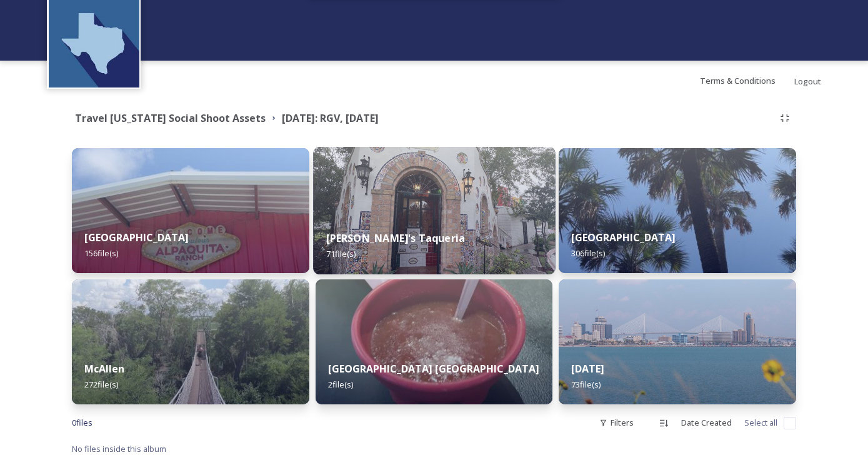
scroll to position [54, 0]
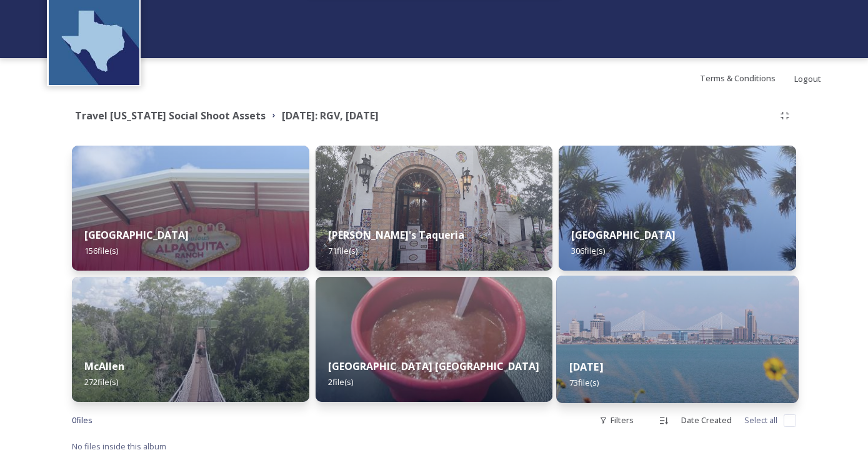
click at [744, 332] on img at bounding box center [678, 340] width 242 height 128
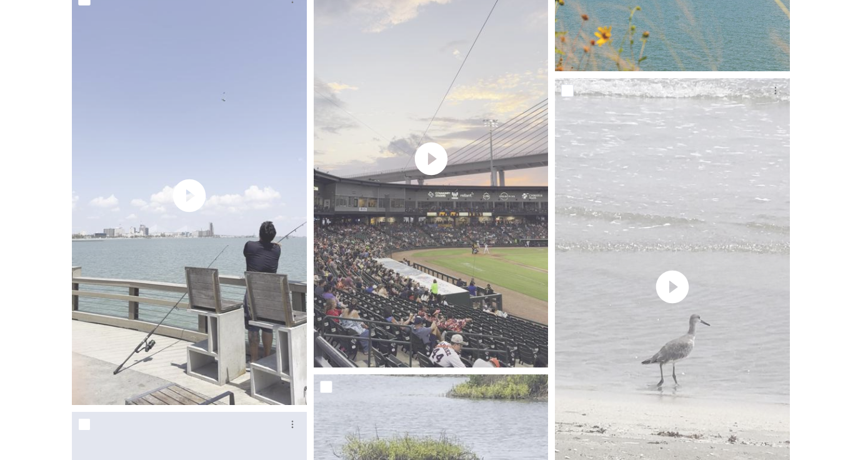
scroll to position [5664, 0]
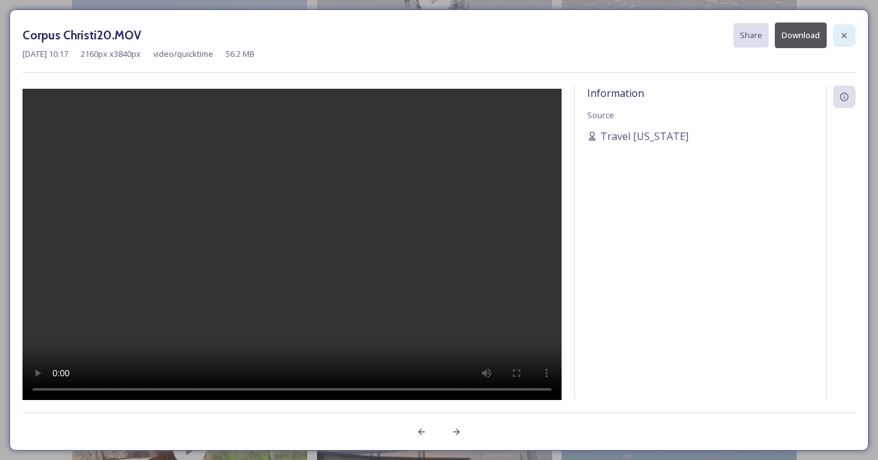
click at [843, 33] on icon at bounding box center [844, 36] width 10 height 10
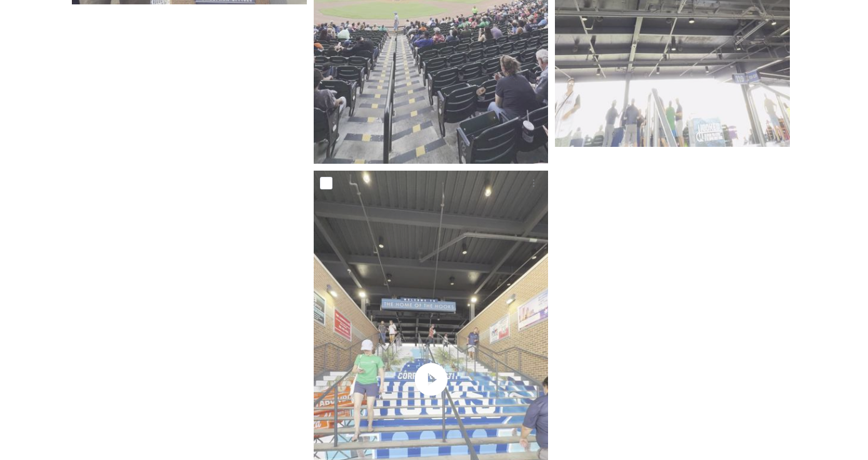
scroll to position [11357, 0]
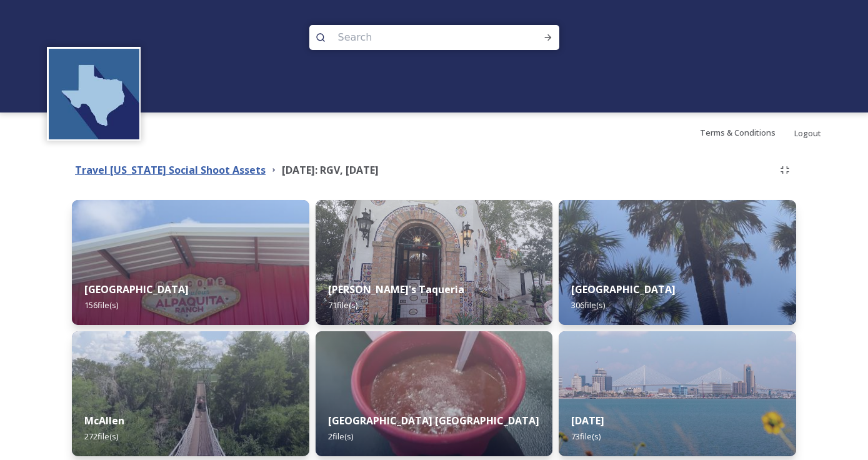
click at [204, 171] on strong "Travel [US_STATE] Social Shoot Assets" at bounding box center [170, 170] width 191 height 14
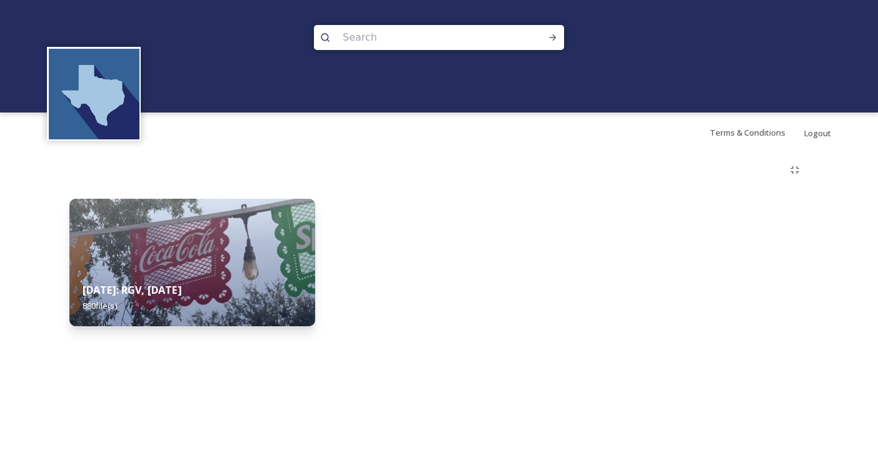
click at [228, 234] on img at bounding box center [191, 263] width 245 height 128
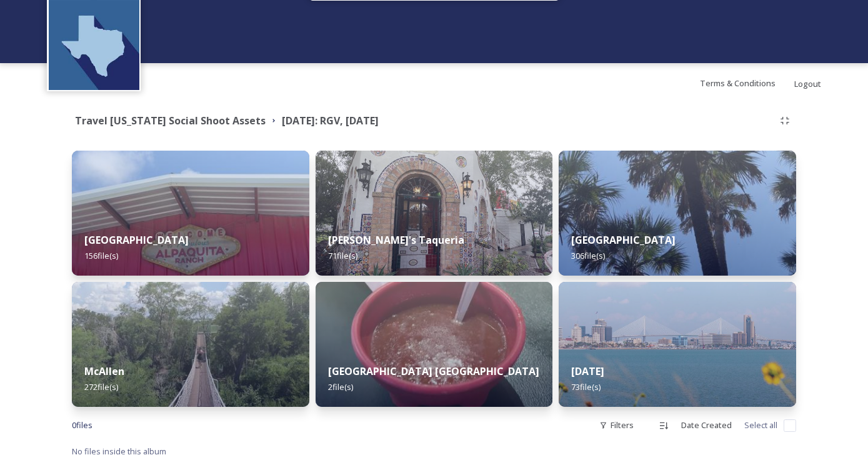
scroll to position [54, 0]
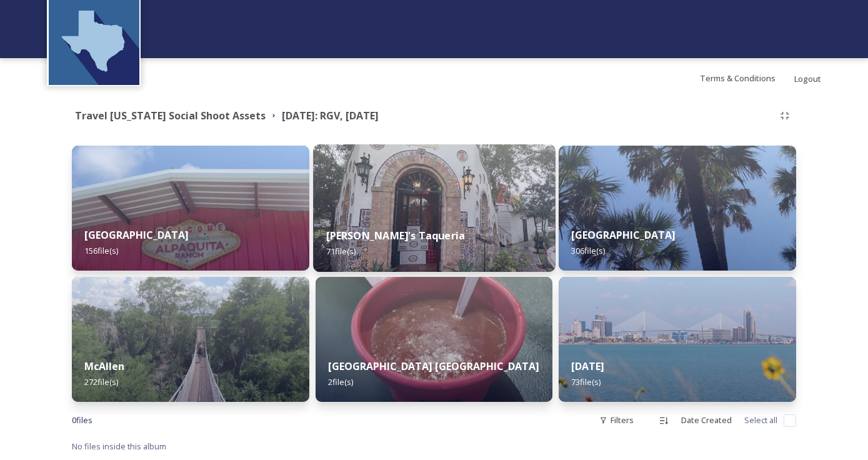
click at [425, 234] on div "[PERSON_NAME]'s Taqueria 71 file(s)" at bounding box center [434, 243] width 242 height 57
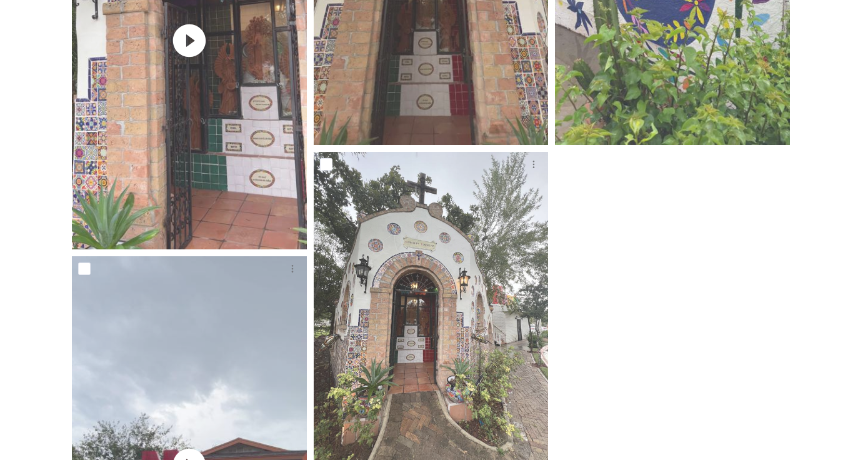
scroll to position [9993, 0]
